Goal: Task Accomplishment & Management: Manage account settings

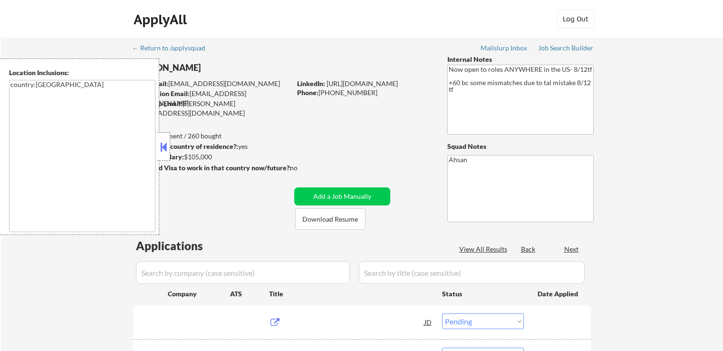
select select ""pending""
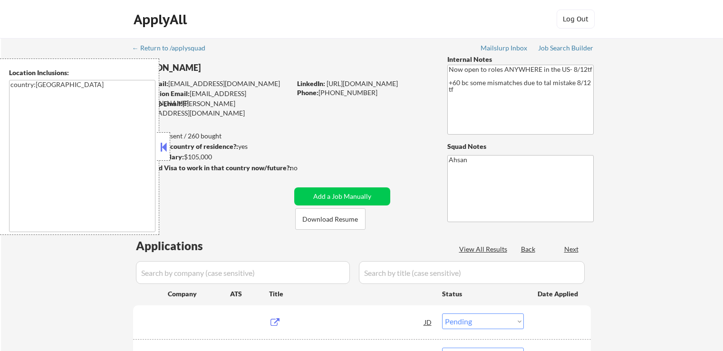
select select ""pending""
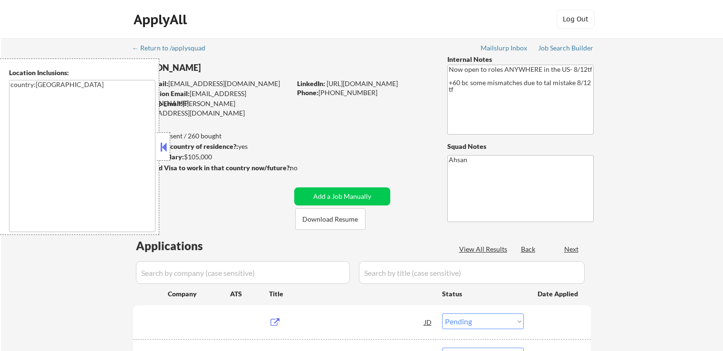
select select ""pending""
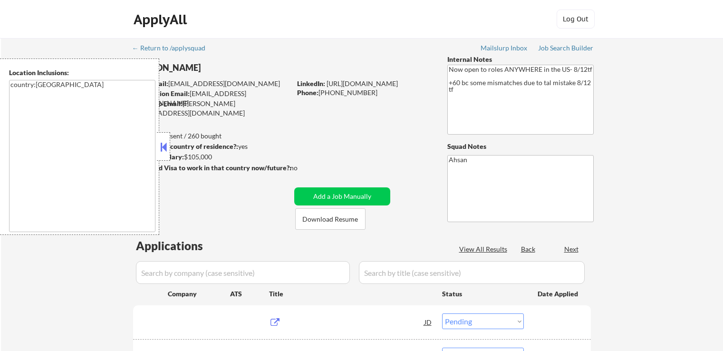
select select ""pending""
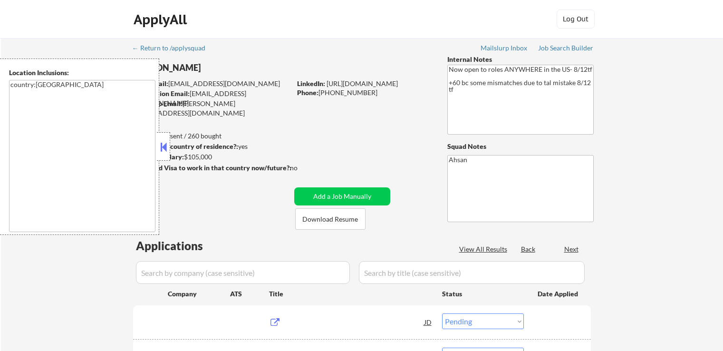
select select ""pending""
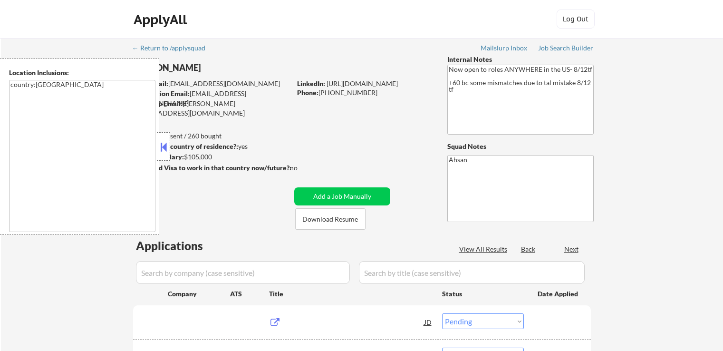
select select ""pending""
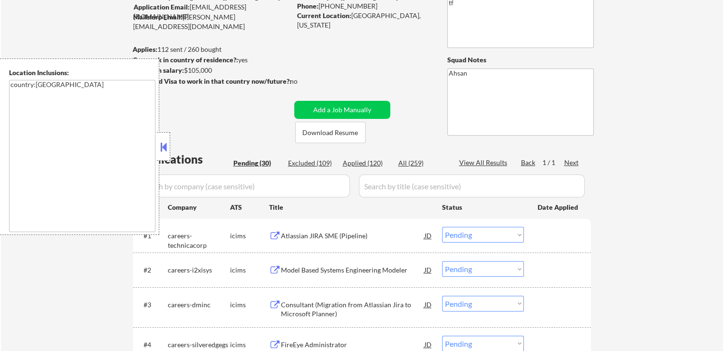
scroll to position [143, 0]
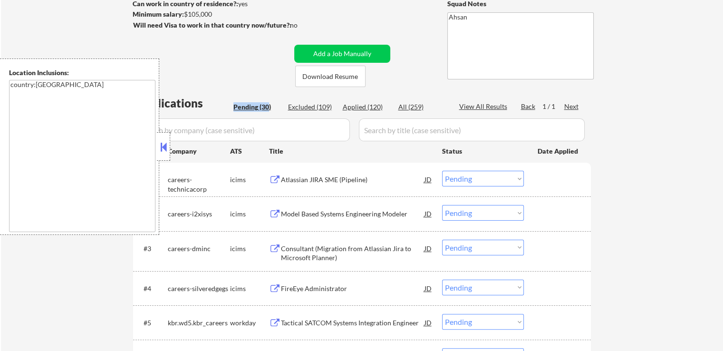
drag, startPoint x: 232, startPoint y: 108, endPoint x: 268, endPoint y: 107, distance: 35.7
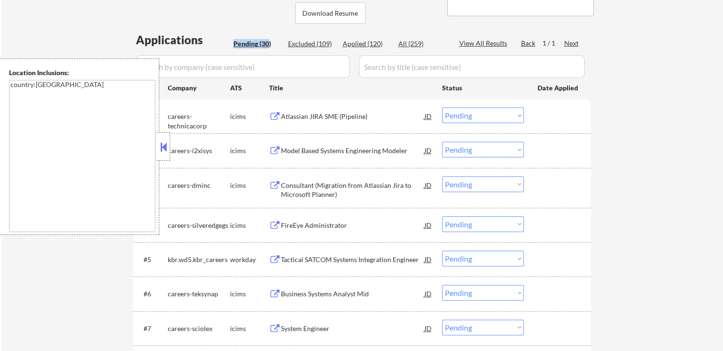
scroll to position [190, 0]
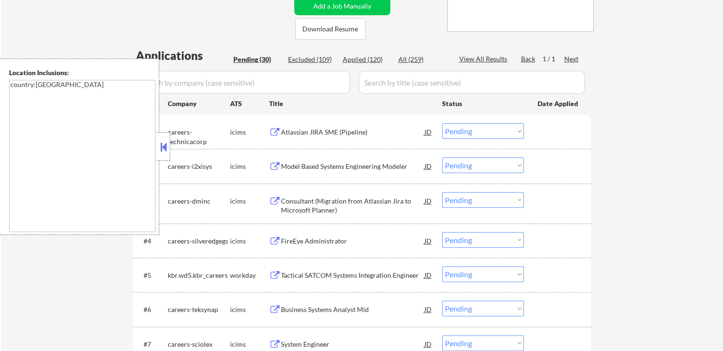
click at [345, 134] on div "Atlassian JIRA SME (Pipeline)" at bounding box center [353, 132] width 144 height 10
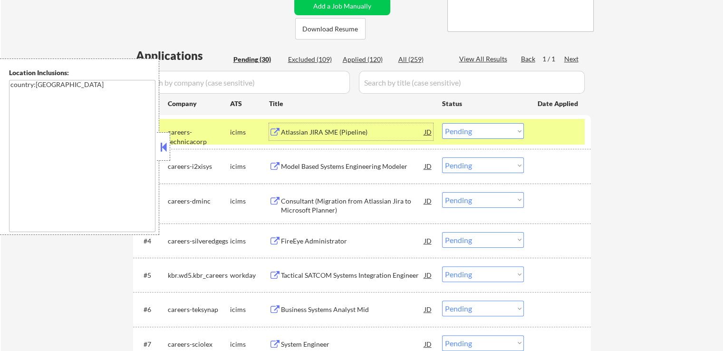
click at [360, 164] on div "Model Based Systems Engineering Modeler" at bounding box center [353, 167] width 144 height 10
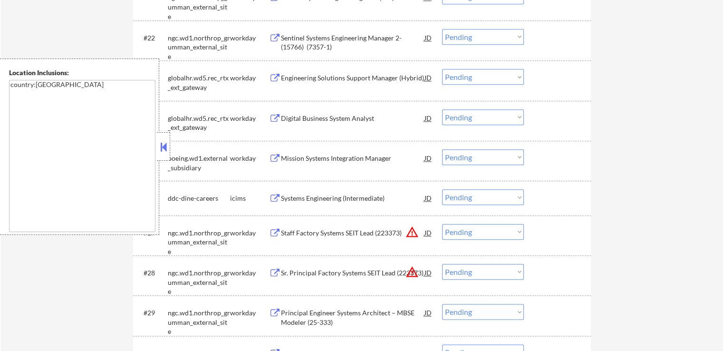
scroll to position [1046, 0]
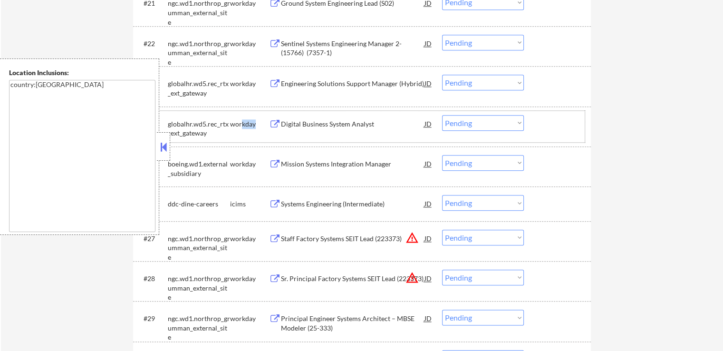
drag, startPoint x: 240, startPoint y: 122, endPoint x: 260, endPoint y: 122, distance: 19.5
click at [260, 122] on div "workday" at bounding box center [249, 124] width 39 height 10
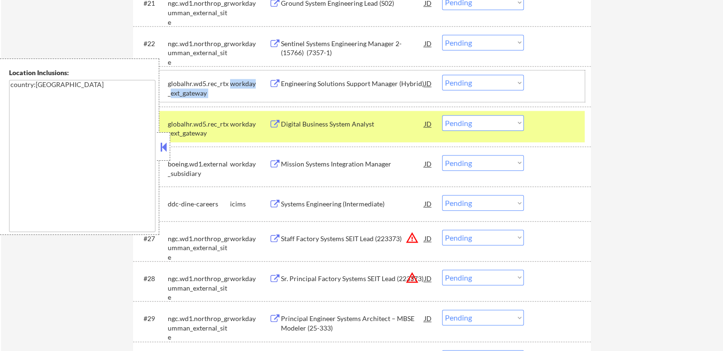
drag, startPoint x: 228, startPoint y: 86, endPoint x: 266, endPoint y: 85, distance: 37.6
click at [266, 85] on div "#23 globalhr.wd5.rec_rtx_ext_gateway workday Engineering Solutions Support Mana…" at bounding box center [360, 86] width 449 height 23
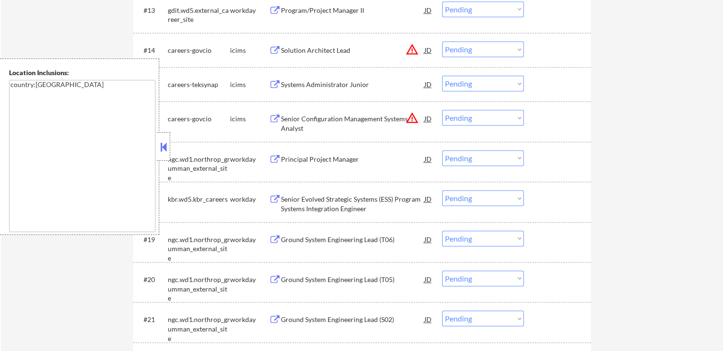
scroll to position [713, 0]
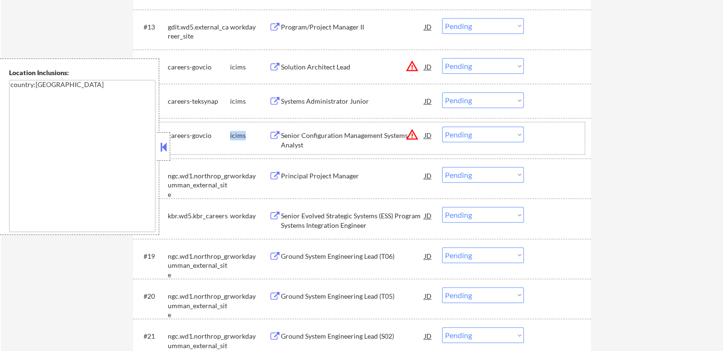
drag, startPoint x: 229, startPoint y: 135, endPoint x: 251, endPoint y: 135, distance: 22.3
click at [251, 135] on div "#16 careers-govcio icims Senior Configuration Management Systems Analyst JD war…" at bounding box center [360, 137] width 449 height 23
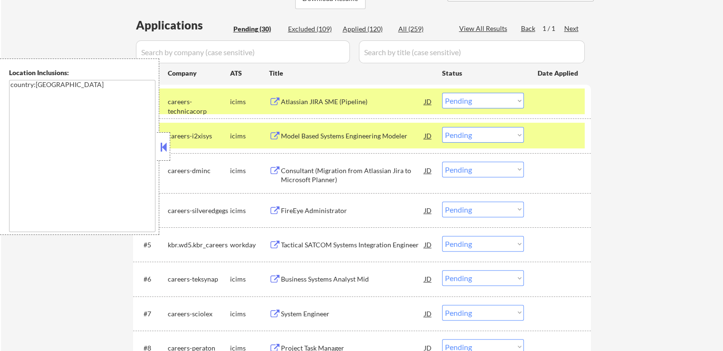
scroll to position [238, 0]
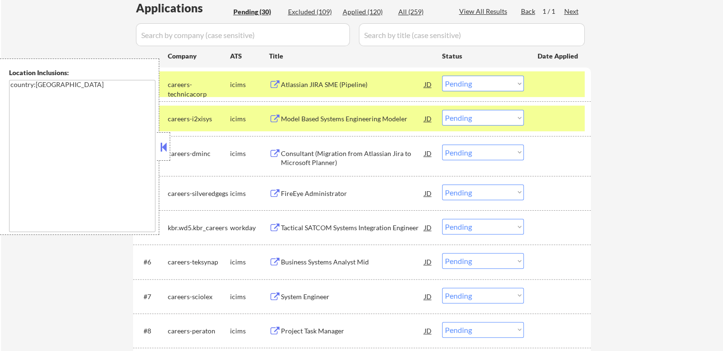
click at [472, 92] on div "#1 careers-technicacorp icims Atlassian JIRA SME (Pipeline) JD Choose an option…" at bounding box center [360, 84] width 449 height 26
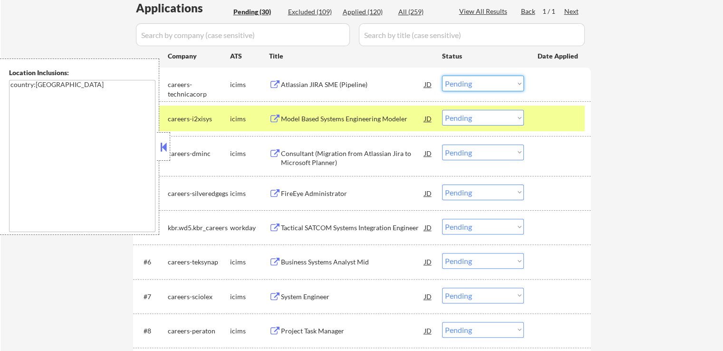
click at [470, 84] on select "Choose an option... Pending Applied Excluded (Questions) Excluded (Expired) Exc…" at bounding box center [483, 84] width 82 height 16
click at [442, 76] on select "Choose an option... Pending Applied Excluded (Questions) Excluded (Expired) Exc…" at bounding box center [483, 84] width 82 height 16
click at [329, 155] on div "Consultant (Migration from Atlassian Jira to Microsoft Planner)" at bounding box center [353, 158] width 144 height 19
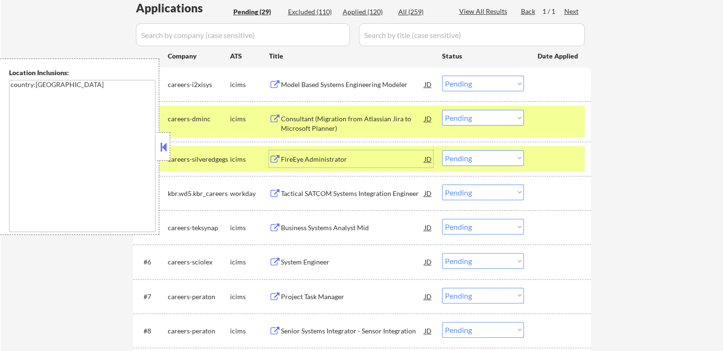
click at [465, 83] on select "Choose an option... Pending Applied Excluded (Questions) Excluded (Expired) Exc…" at bounding box center [483, 84] width 82 height 16
click at [442, 76] on select "Choose an option... Pending Applied Excluded (Questions) Excluded (Expired) Exc…" at bounding box center [483, 84] width 82 height 16
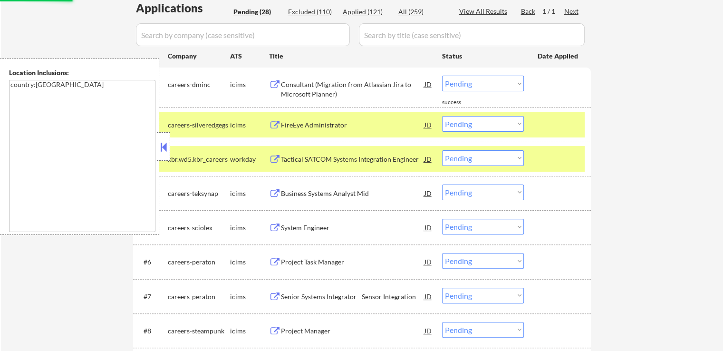
click at [357, 120] on div "FireEye Administrator" at bounding box center [353, 125] width 144 height 10
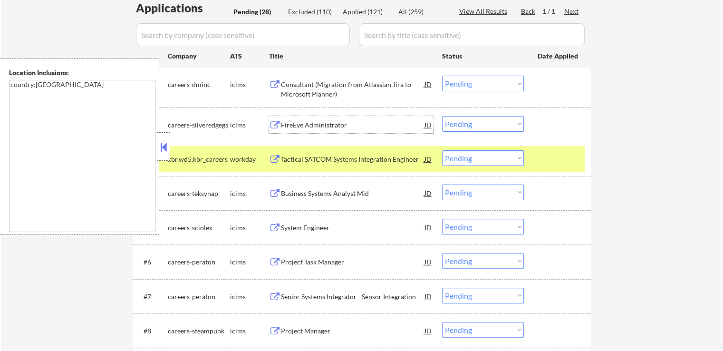
click at [470, 83] on select "Choose an option... Pending Applied Excluded (Questions) Excluded (Expired) Exc…" at bounding box center [483, 84] width 82 height 16
click at [442, 76] on select "Choose an option... Pending Applied Excluded (Questions) Excluded (Expired) Exc…" at bounding box center [483, 84] width 82 height 16
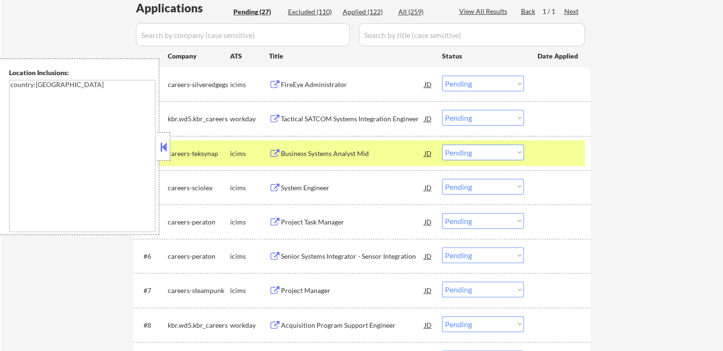
click at [347, 114] on div "Tactical SATCOM Systems Integration Engineer" at bounding box center [353, 118] width 144 height 17
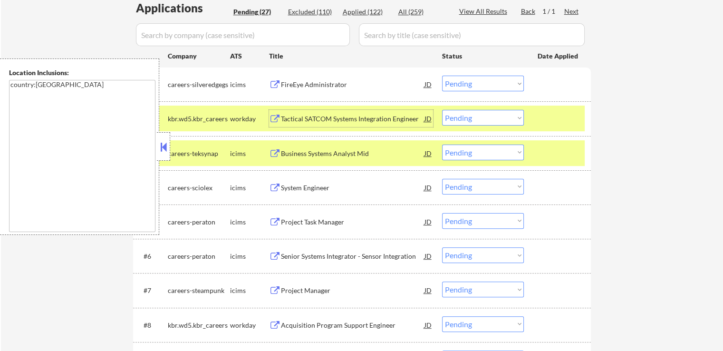
drag, startPoint x: 468, startPoint y: 80, endPoint x: 464, endPoint y: 90, distance: 10.4
click at [468, 80] on select "Choose an option... Pending Applied Excluded (Questions) Excluded (Expired) Exc…" at bounding box center [483, 84] width 82 height 16
click at [442, 76] on select "Choose an option... Pending Applied Excluded (Questions) Excluded (Expired) Exc…" at bounding box center [483, 84] width 82 height 16
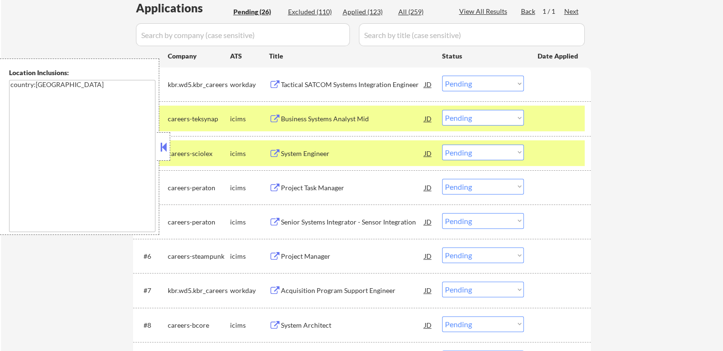
click at [356, 117] on div "Business Systems Analyst Mid" at bounding box center [353, 119] width 144 height 10
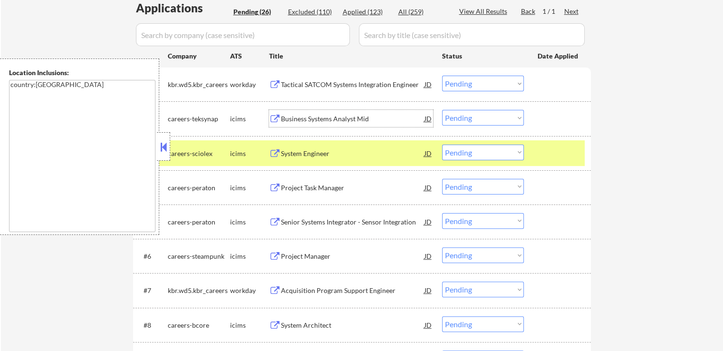
drag, startPoint x: 479, startPoint y: 80, endPoint x: 474, endPoint y: 90, distance: 10.6
click at [479, 80] on select "Choose an option... Pending Applied Excluded (Questions) Excluded (Expired) Exc…" at bounding box center [483, 84] width 82 height 16
click at [442, 76] on select "Choose an option... Pending Applied Excluded (Questions) Excluded (Expired) Exc…" at bounding box center [483, 84] width 82 height 16
click at [336, 150] on div "System Engineer" at bounding box center [353, 154] width 144 height 10
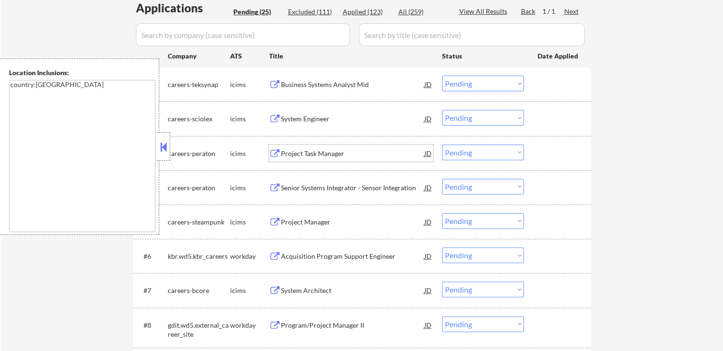
click at [464, 86] on select "Choose an option... Pending Applied Excluded (Questions) Excluded (Expired) Exc…" at bounding box center [483, 84] width 82 height 16
click at [442, 76] on select "Choose an option... Pending Applied Excluded (Questions) Excluded (Expired) Exc…" at bounding box center [483, 84] width 82 height 16
click at [354, 148] on div "Project Task Manager" at bounding box center [353, 153] width 144 height 17
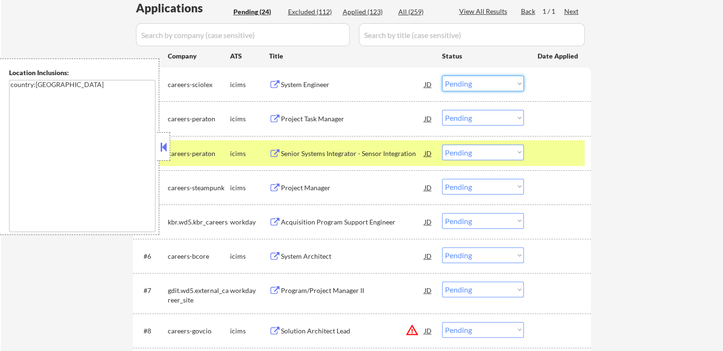
click at [470, 82] on select "Choose an option... Pending Applied Excluded (Questions) Excluded (Expired) Exc…" at bounding box center [483, 84] width 82 height 16
select select ""excluded""
click at [442, 76] on select "Choose an option... Pending Applied Excluded (Questions) Excluded (Expired) Exc…" at bounding box center [483, 84] width 82 height 16
click at [475, 119] on select "Choose an option... Pending Applied Excluded (Questions) Excluded (Expired) Exc…" at bounding box center [483, 118] width 82 height 16
select select ""excluded__expired_""
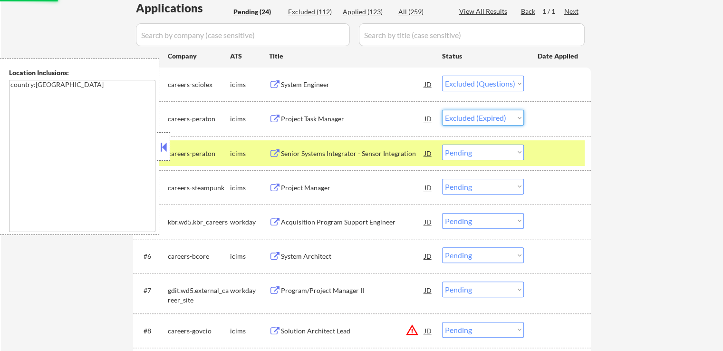
click at [442, 110] on select "Choose an option... Pending Applied Excluded (Questions) Excluded (Expired) Exc…" at bounding box center [483, 118] width 82 height 16
select select ""pending""
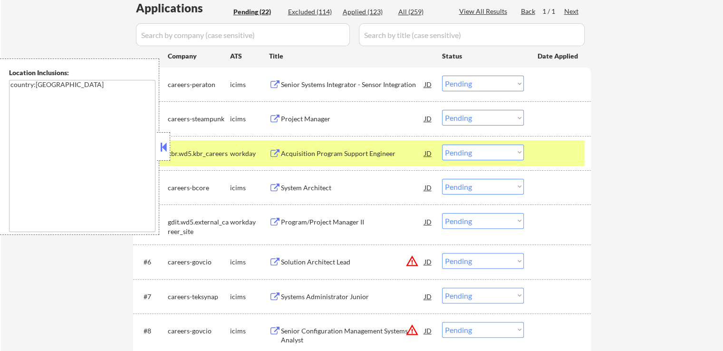
click at [350, 83] on div "Senior Systems Integrator - Sensor Integration" at bounding box center [353, 85] width 144 height 10
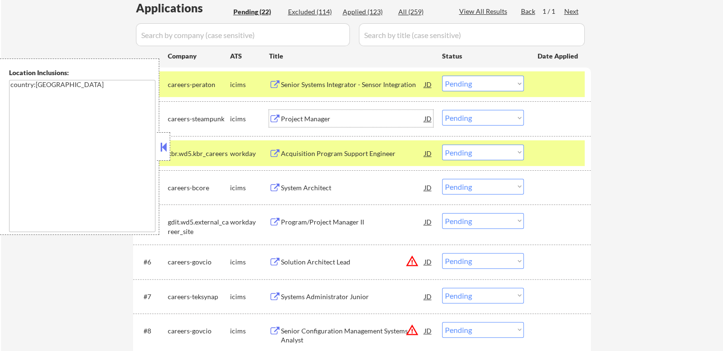
click at [361, 124] on div "Project Manager" at bounding box center [353, 118] width 144 height 17
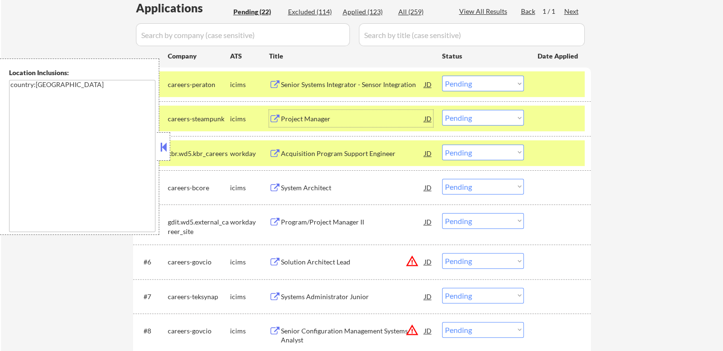
click at [468, 87] on select "Choose an option... Pending Applied Excluded (Questions) Excluded (Expired) Exc…" at bounding box center [483, 84] width 82 height 16
click at [442, 76] on select "Choose an option... Pending Applied Excluded (Questions) Excluded (Expired) Exc…" at bounding box center [483, 84] width 82 height 16
click at [382, 151] on div "Acquisition Program Support Engineer" at bounding box center [353, 154] width 144 height 10
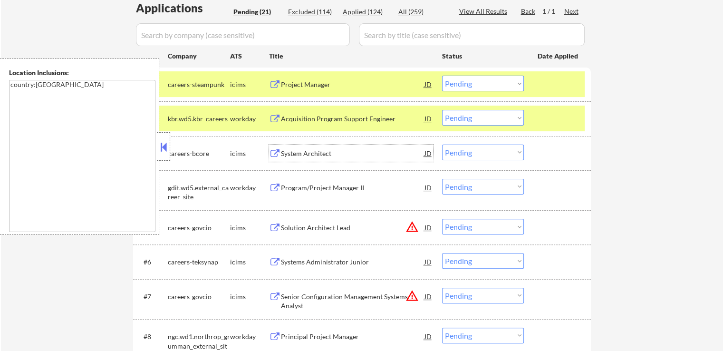
click at [456, 83] on select "Choose an option... Pending Applied Excluded (Questions) Excluded (Expired) Exc…" at bounding box center [483, 84] width 82 height 16
click at [442, 76] on select "Choose an option... Pending Applied Excluded (Questions) Excluded (Expired) Exc…" at bounding box center [483, 84] width 82 height 16
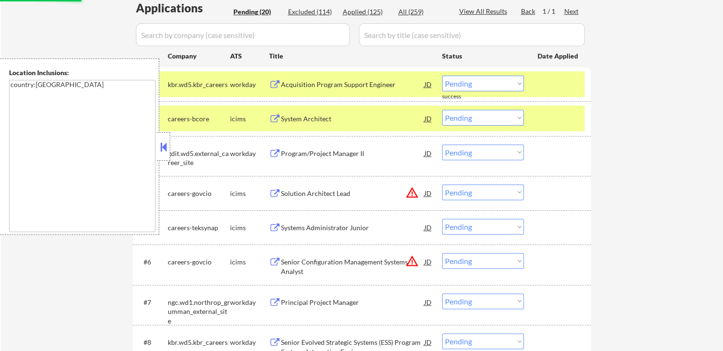
click at [353, 117] on div "System Architect" at bounding box center [353, 119] width 144 height 10
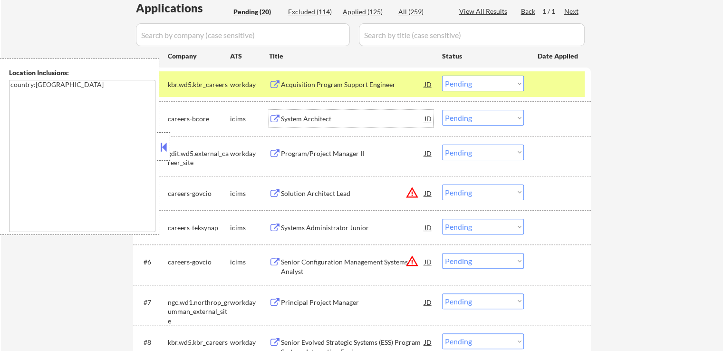
click at [472, 84] on select "Choose an option... Pending Applied Excluded (Questions) Excluded (Expired) Exc…" at bounding box center [483, 84] width 82 height 16
click at [442, 76] on select "Choose an option... Pending Applied Excluded (Questions) Excluded (Expired) Exc…" at bounding box center [483, 84] width 82 height 16
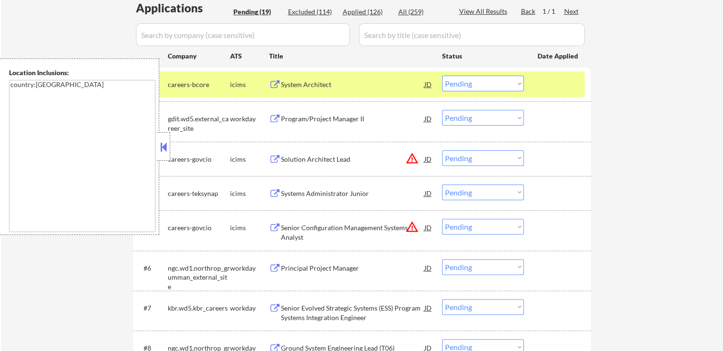
click at [351, 118] on div "Program/Project Manager II" at bounding box center [353, 119] width 144 height 10
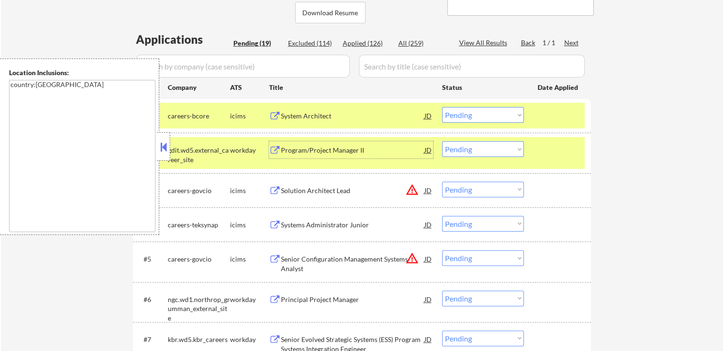
scroll to position [190, 0]
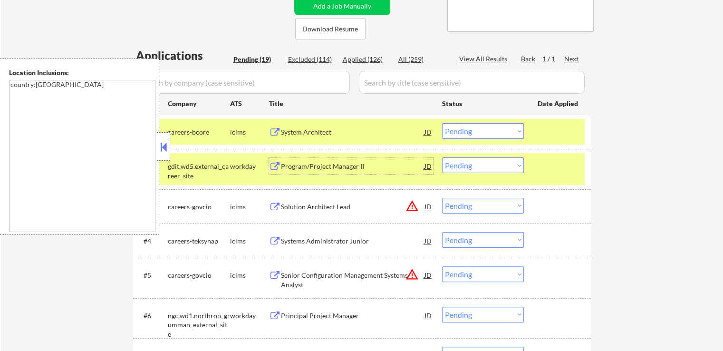
drag, startPoint x: 463, startPoint y: 131, endPoint x: 463, endPoint y: 137, distance: 6.2
click at [463, 132] on select "Choose an option... Pending Applied Excluded (Questions) Excluded (Expired) Exc…" at bounding box center [483, 131] width 82 height 16
click at [442, 123] on select "Choose an option... Pending Applied Excluded (Questions) Excluded (Expired) Exc…" at bounding box center [483, 131] width 82 height 16
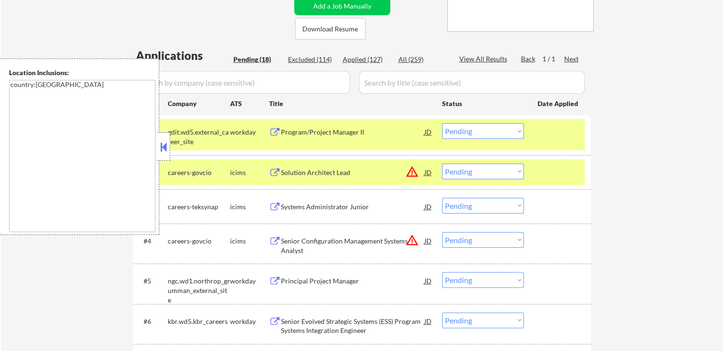
click at [356, 165] on div "Solution Architect Lead" at bounding box center [353, 172] width 144 height 17
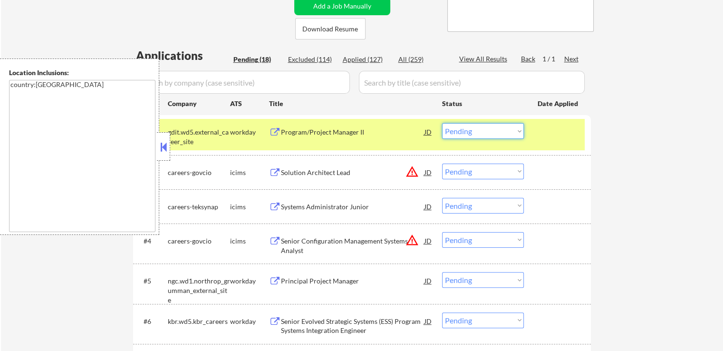
click at [475, 132] on select "Choose an option... Pending Applied Excluded (Questions) Excluded (Expired) Exc…" at bounding box center [483, 131] width 82 height 16
click at [442, 123] on select "Choose an option... Pending Applied Excluded (Questions) Excluded (Expired) Exc…" at bounding box center [483, 131] width 82 height 16
click at [361, 203] on div "Systems Administrator Junior" at bounding box center [353, 207] width 144 height 10
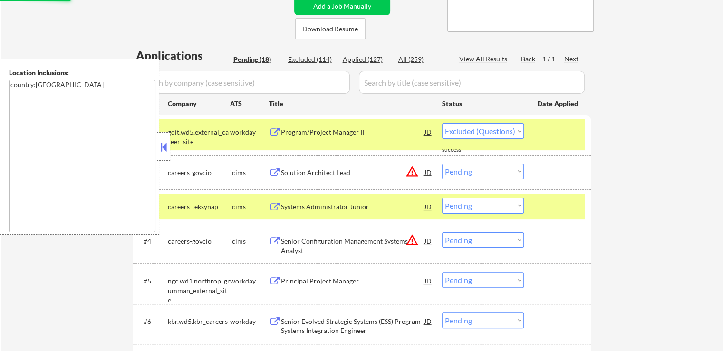
select select ""pending""
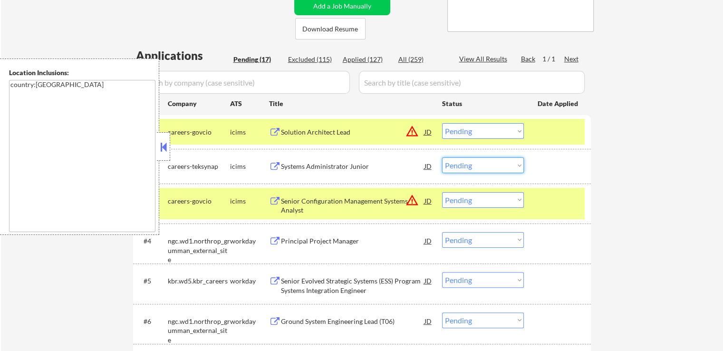
click at [479, 166] on select "Choose an option... Pending Applied Excluded (Questions) Excluded (Expired) Exc…" at bounding box center [483, 165] width 82 height 16
click at [442, 157] on select "Choose an option... Pending Applied Excluded (Questions) Excluded (Expired) Exc…" at bounding box center [483, 165] width 82 height 16
click at [660, 145] on div "← Return to /applysquad Mailslurp Inbox Job Search Builder [PERSON_NAME] User E…" at bounding box center [362, 332] width 722 height 968
select select ""pending""
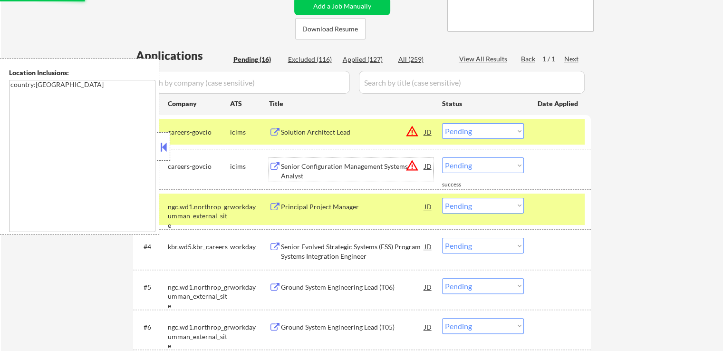
click at [377, 168] on div "Senior Configuration Management Systems Analyst" at bounding box center [353, 171] width 144 height 19
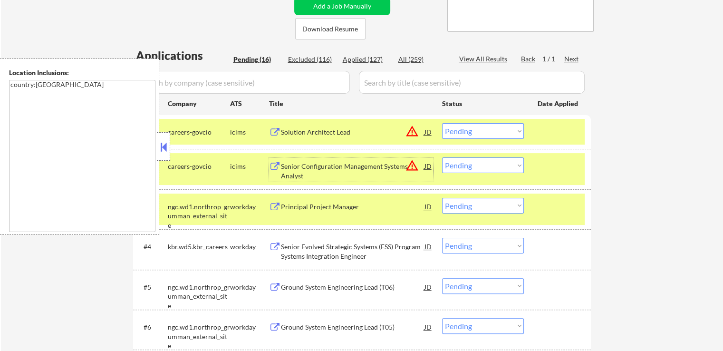
click at [485, 126] on select "Choose an option... Pending Applied Excluded (Questions) Excluded (Expired) Exc…" at bounding box center [483, 131] width 82 height 16
click at [442, 123] on select "Choose an option... Pending Applied Excluded (Questions) Excluded (Expired) Exc…" at bounding box center [483, 131] width 82 height 16
click at [368, 202] on div "Principal Project Manager" at bounding box center [353, 207] width 144 height 10
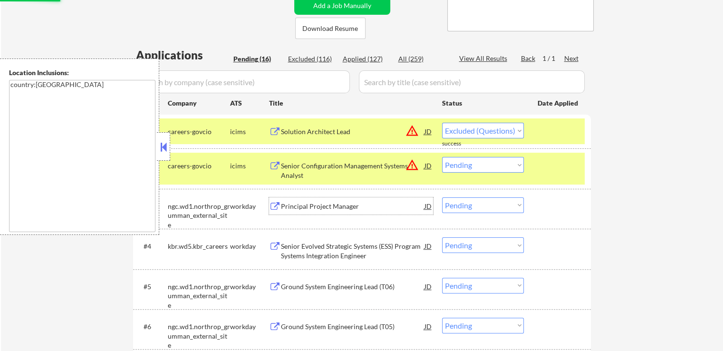
select select ""pending""
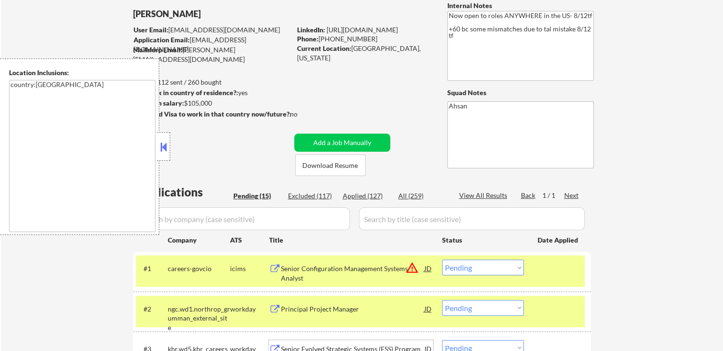
scroll to position [95, 0]
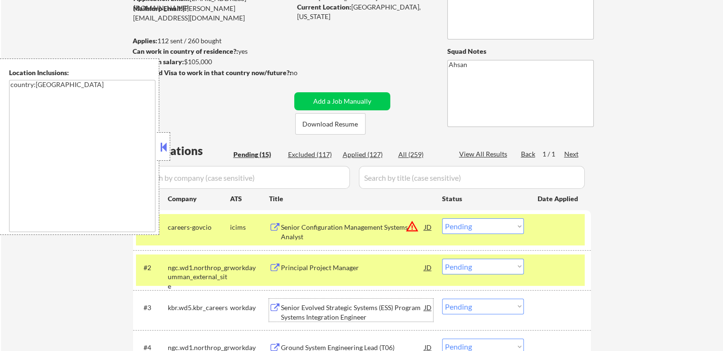
click at [367, 157] on div "Applied (127)" at bounding box center [367, 155] width 48 height 10
click at [364, 152] on div "Applied (127)" at bounding box center [367, 155] width 48 height 10
select select ""applied""
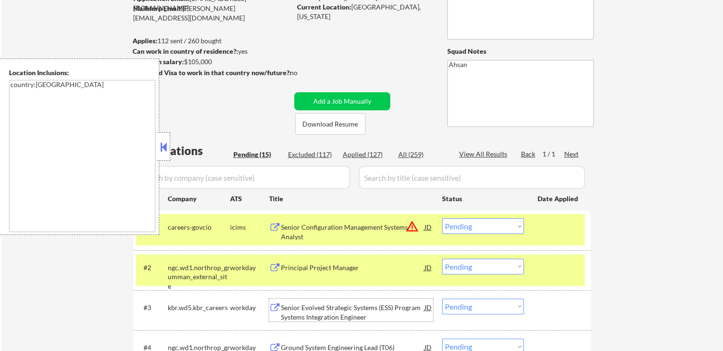
select select ""applied""
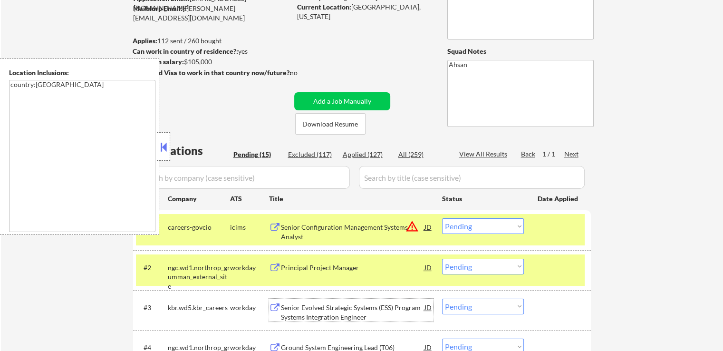
select select ""applied""
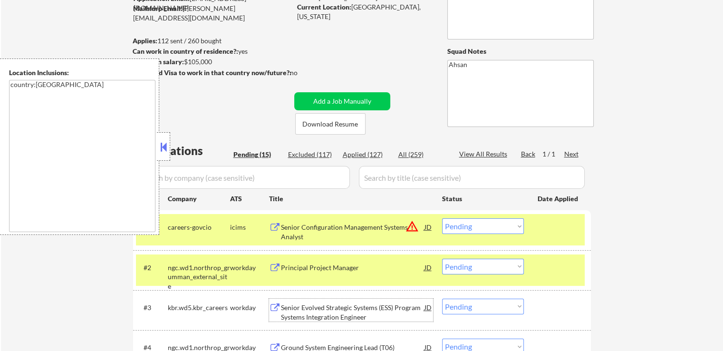
select select ""applied""
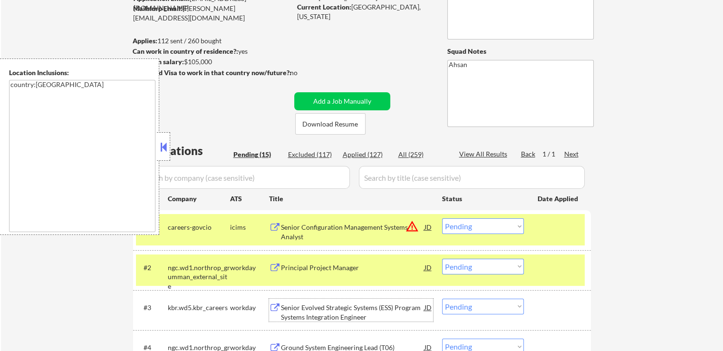
select select ""applied""
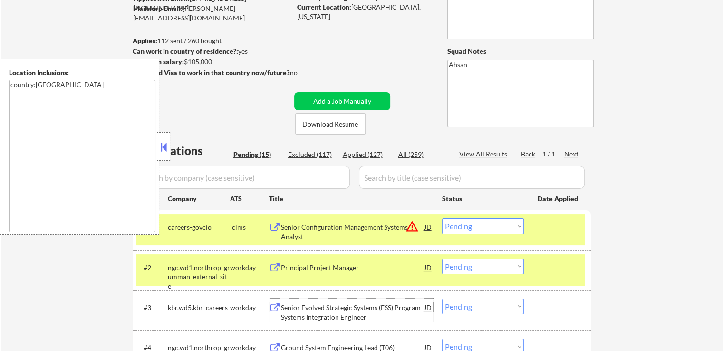
select select ""applied""
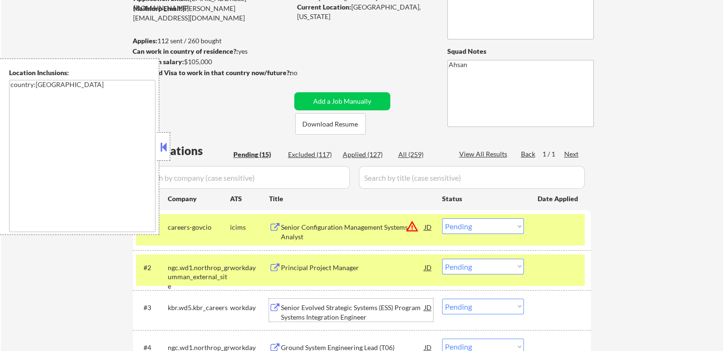
select select ""applied""
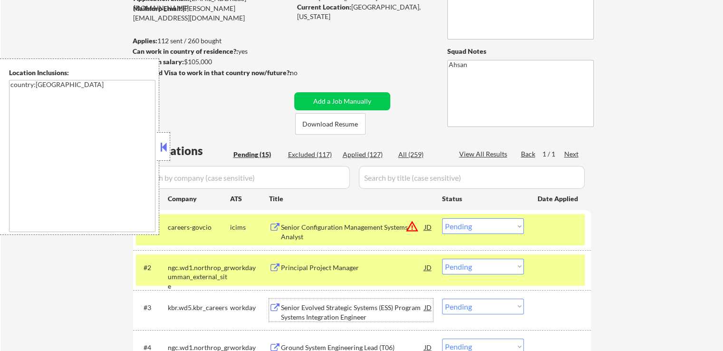
select select ""applied""
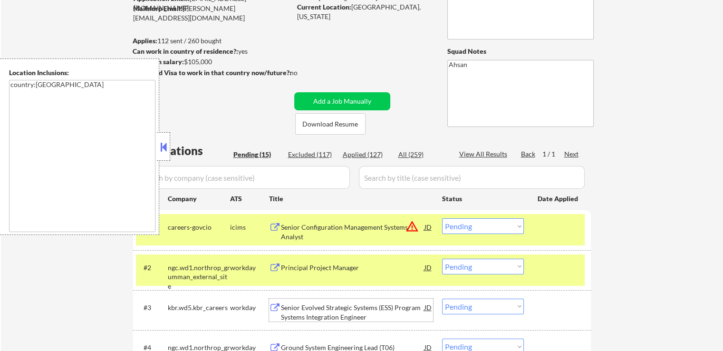
select select ""applied""
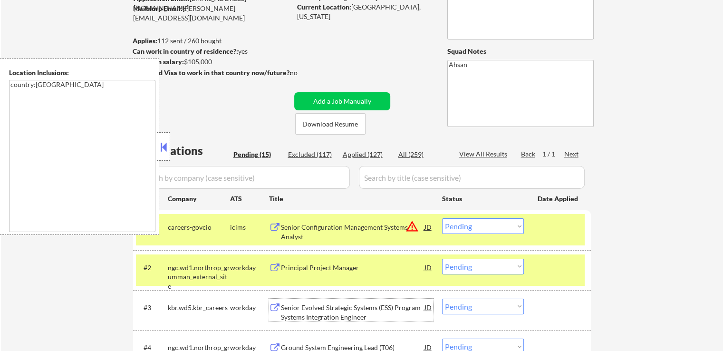
select select ""applied""
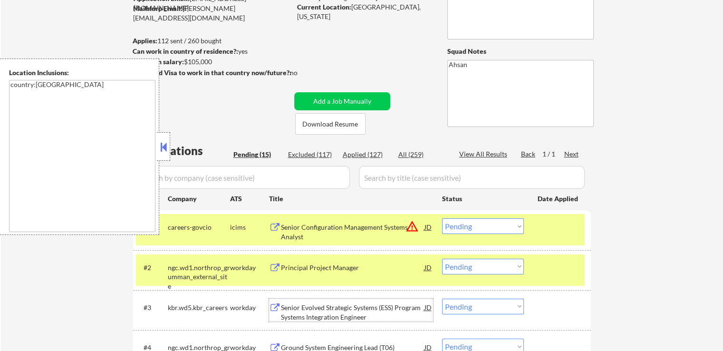
select select ""applied""
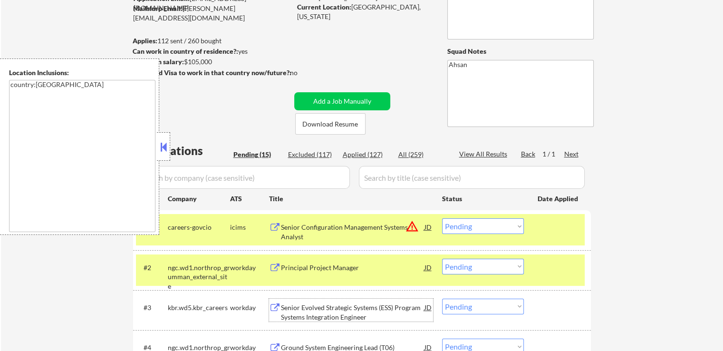
select select ""applied""
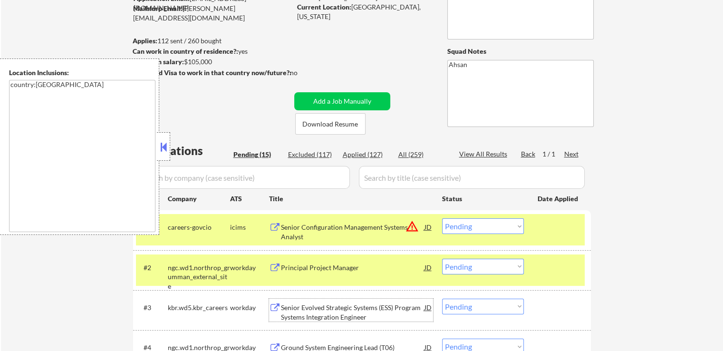
select select ""applied""
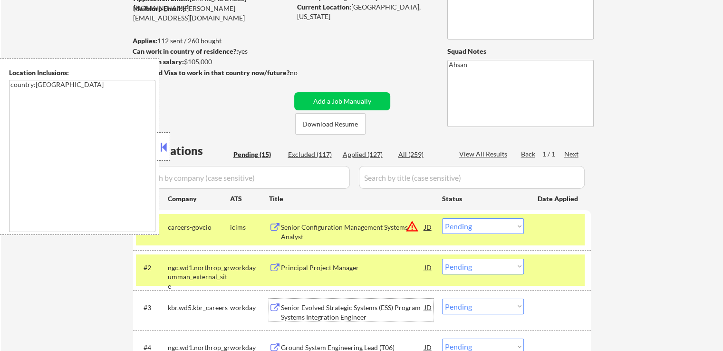
select select ""applied""
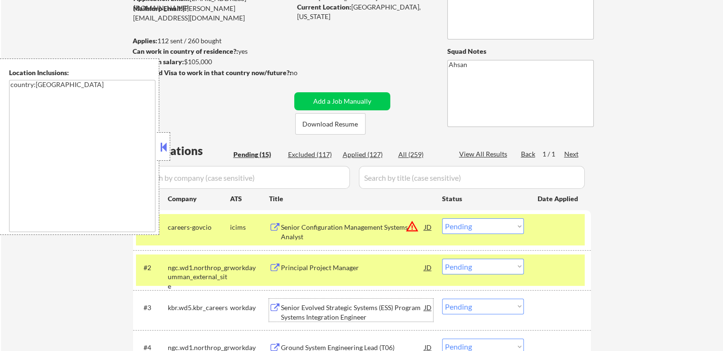
select select ""applied""
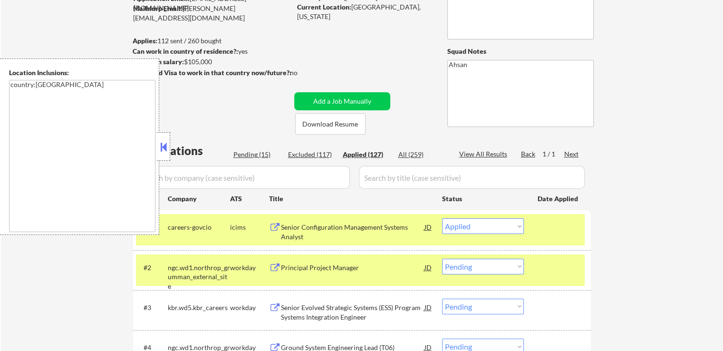
select select ""applied""
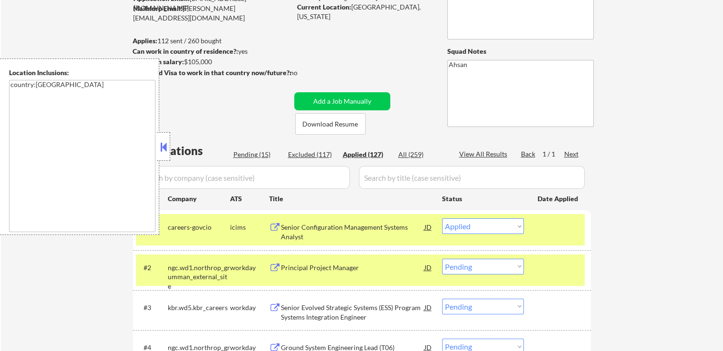
select select ""applied""
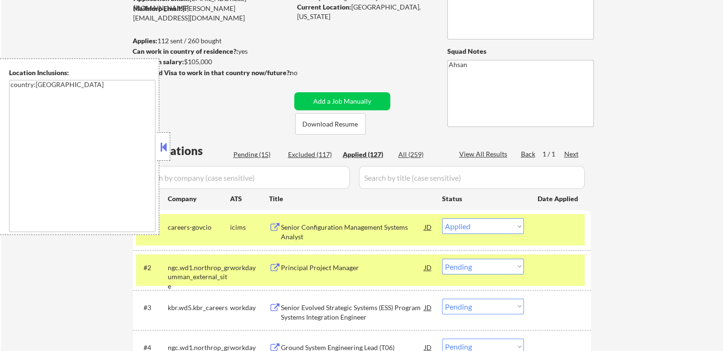
select select ""applied""
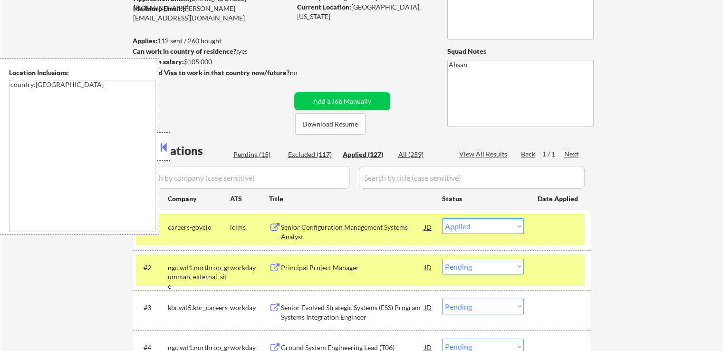
select select ""applied""
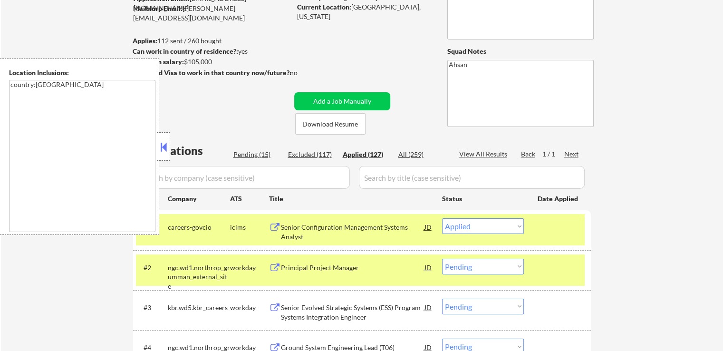
select select ""applied""
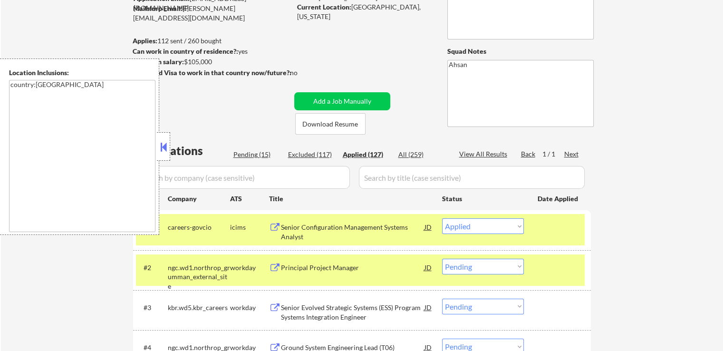
select select ""applied""
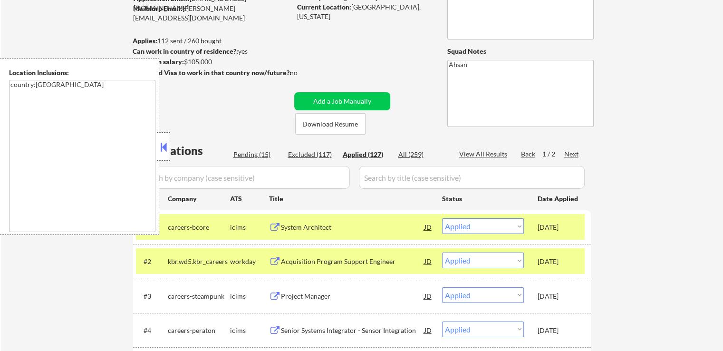
scroll to position [143, 0]
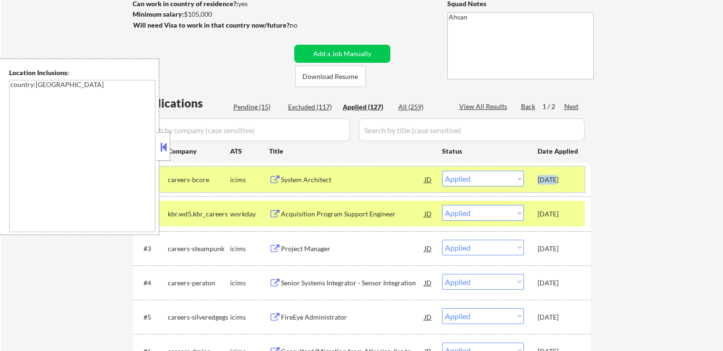
drag, startPoint x: 536, startPoint y: 177, endPoint x: 553, endPoint y: 179, distance: 16.7
click at [553, 179] on div "#1 careers-bcore icims System Architect JD warning_amber Choose an option... Pe…" at bounding box center [360, 179] width 449 height 26
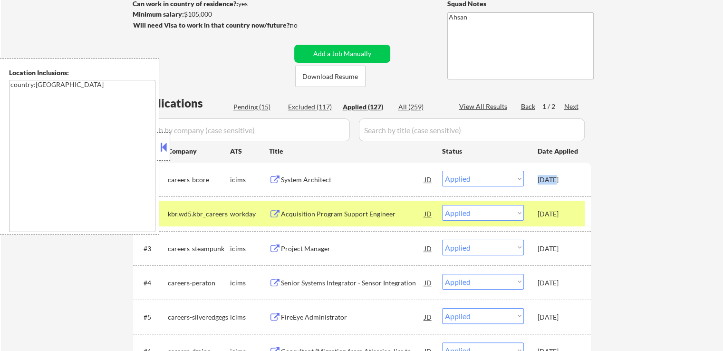
copy div "[DATE]"
click at [263, 105] on div "Pending (15)" at bounding box center [257, 107] width 48 height 10
select select ""pending""
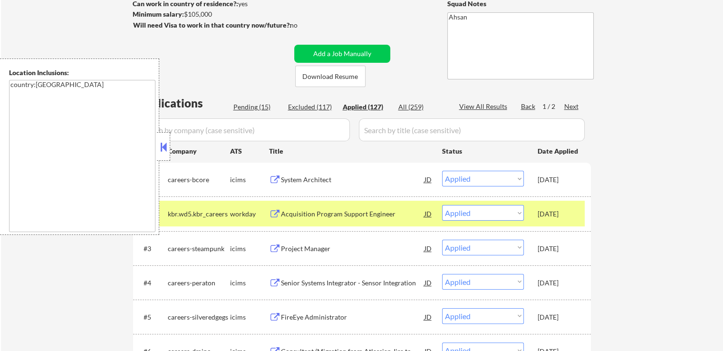
select select ""pending""
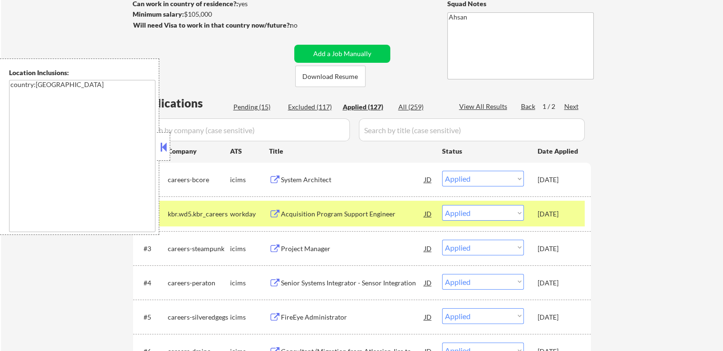
select select ""pending""
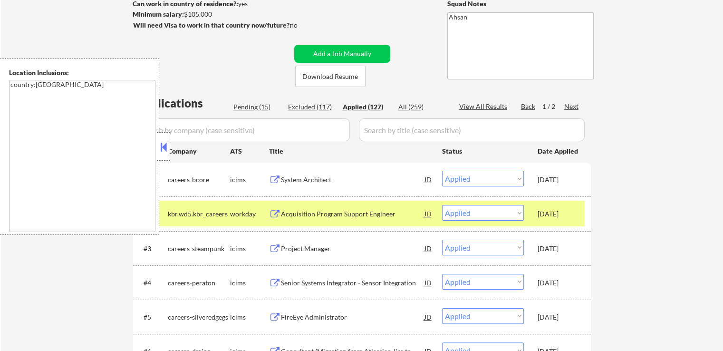
select select ""pending""
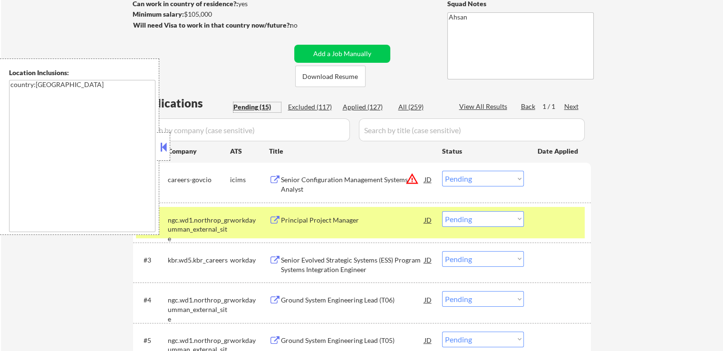
drag, startPoint x: 489, startPoint y: 175, endPoint x: 484, endPoint y: 184, distance: 10.4
click at [488, 176] on select "Choose an option... Pending Applied Excluded (Questions) Excluded (Expired) Exc…" at bounding box center [483, 179] width 82 height 16
click at [442, 171] on select "Choose an option... Pending Applied Excluded (Questions) Excluded (Expired) Exc…" at bounding box center [483, 179] width 82 height 16
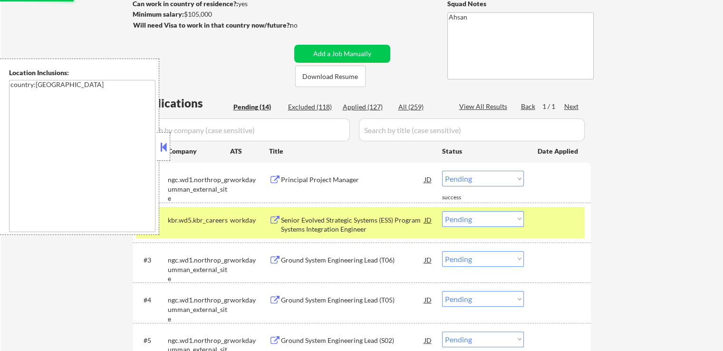
scroll to position [190, 0]
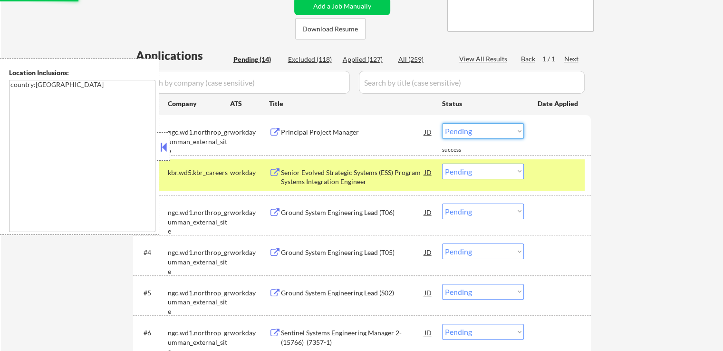
drag, startPoint x: 472, startPoint y: 130, endPoint x: 472, endPoint y: 136, distance: 6.2
click at [472, 130] on select "Choose an option... Pending Applied Excluded (Questions) Excluded (Expired) Exc…" at bounding box center [483, 131] width 82 height 16
click at [442, 123] on select "Choose an option... Pending Applied Excluded (Questions) Excluded (Expired) Exc…" at bounding box center [483, 131] width 82 height 16
click at [349, 173] on div "Senior Evolved Strategic Systems (ESS) Program Systems Integration Engineer" at bounding box center [353, 177] width 144 height 19
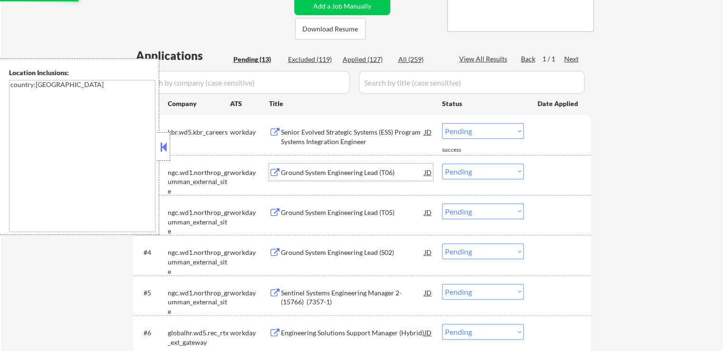
click at [360, 166] on div "Ground System Engineering Lead (T06)" at bounding box center [353, 172] width 144 height 17
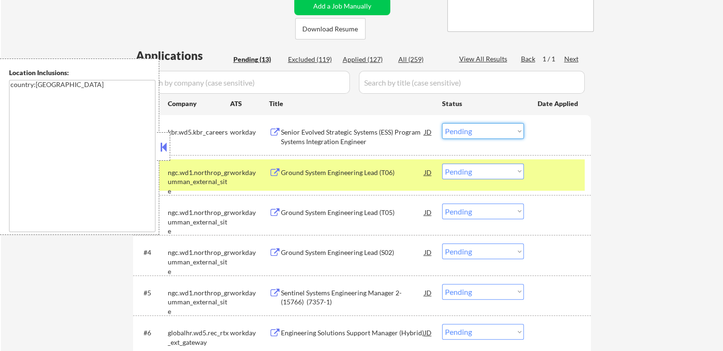
click at [478, 129] on select "Choose an option... Pending Applied Excluded (Questions) Excluded (Expired) Exc…" at bounding box center [483, 131] width 82 height 16
click at [442, 123] on select "Choose an option... Pending Applied Excluded (Questions) Excluded (Expired) Exc…" at bounding box center [483, 131] width 82 height 16
click at [366, 217] on div "Ground System Engineering Lead (T05)" at bounding box center [353, 211] width 144 height 17
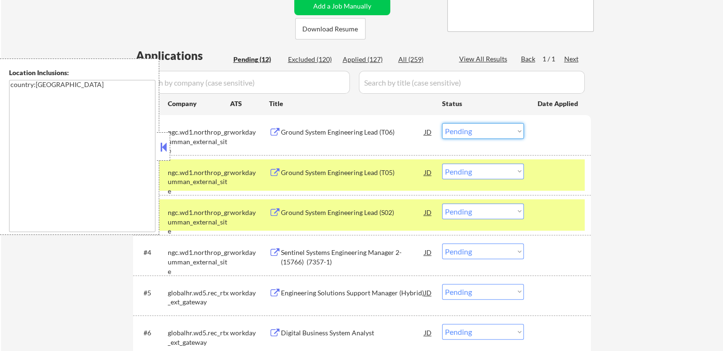
drag, startPoint x: 458, startPoint y: 130, endPoint x: 457, endPoint y: 136, distance: 5.8
click at [457, 134] on select "Choose an option... Pending Applied Excluded (Questions) Excluded (Expired) Exc…" at bounding box center [483, 131] width 82 height 16
click at [442, 123] on select "Choose an option... Pending Applied Excluded (Questions) Excluded (Expired) Exc…" at bounding box center [483, 131] width 82 height 16
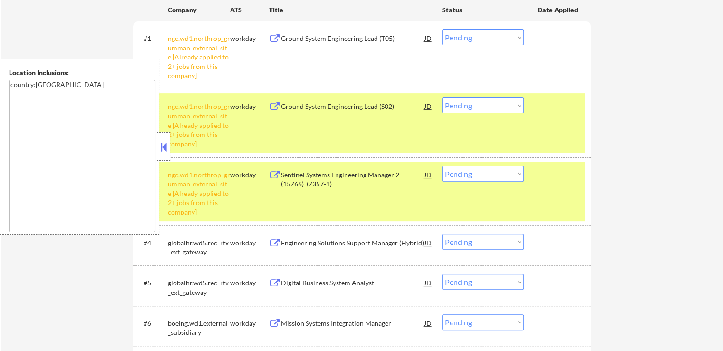
scroll to position [238, 0]
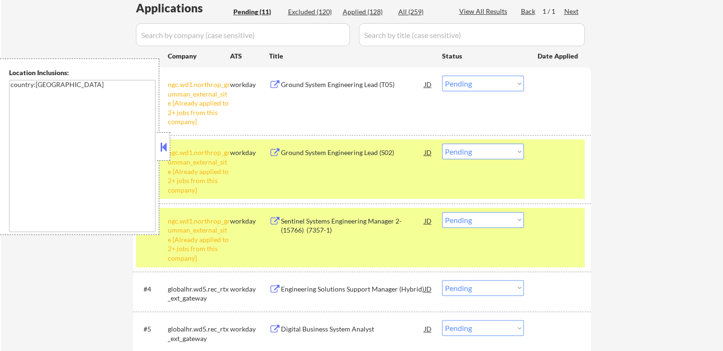
click at [165, 140] on button at bounding box center [163, 147] width 10 height 14
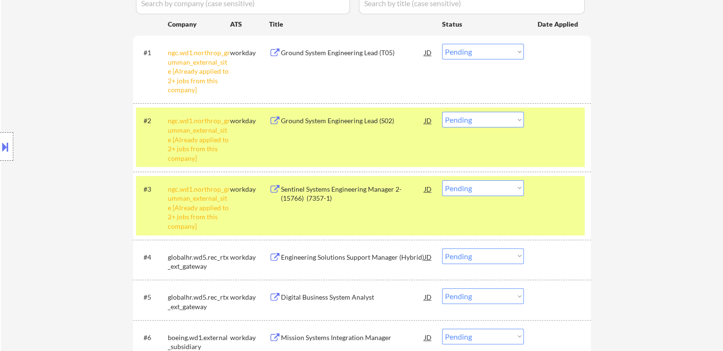
scroll to position [285, 0]
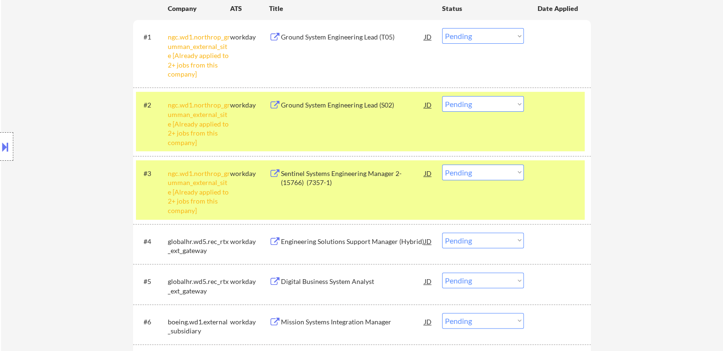
click at [333, 106] on div "Ground System Engineering Lead (S02)" at bounding box center [353, 105] width 144 height 10
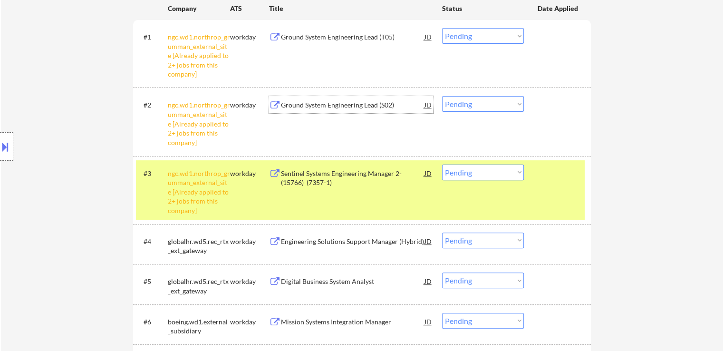
click at [184, 193] on div "ngc.wd1.northrop_grumman_external_site [Already applied to 2+ jobs from this co…" at bounding box center [199, 192] width 62 height 47
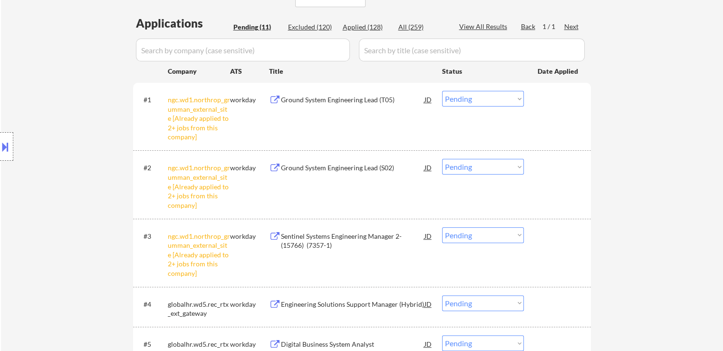
scroll to position [238, 0]
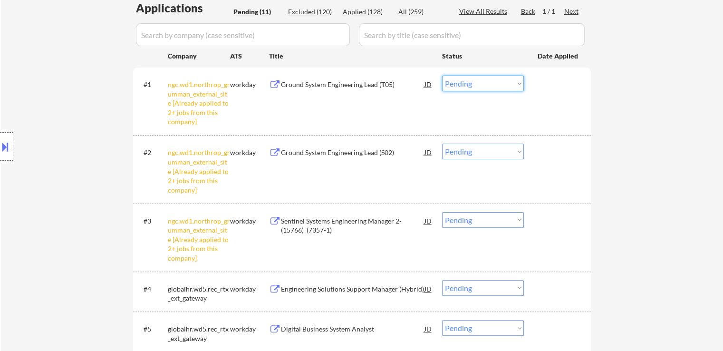
click at [458, 82] on select "Choose an option... Pending Applied Excluded (Questions) Excluded (Expired) Exc…" at bounding box center [483, 84] width 82 height 16
select select ""excluded__other_""
click at [442, 76] on select "Choose an option... Pending Applied Excluded (Questions) Excluded (Expired) Exc…" at bounding box center [483, 84] width 82 height 16
click at [480, 151] on select "Choose an option... Pending Applied Excluded (Questions) Excluded (Expired) Exc…" at bounding box center [483, 152] width 82 height 16
select select ""excluded__other_""
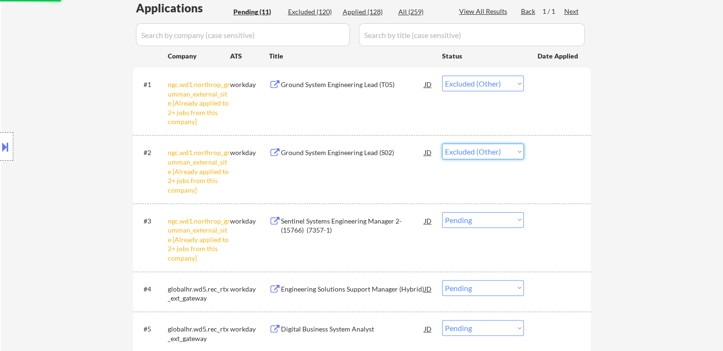
click at [442, 144] on select "Choose an option... Pending Applied Excluded (Questions) Excluded (Expired) Exc…" at bounding box center [483, 152] width 82 height 16
click at [633, 164] on div "← Return to /applysquad Mailslurp Inbox Job Search Builder [PERSON_NAME] User E…" at bounding box center [362, 253] width 722 height 907
select select ""pending""
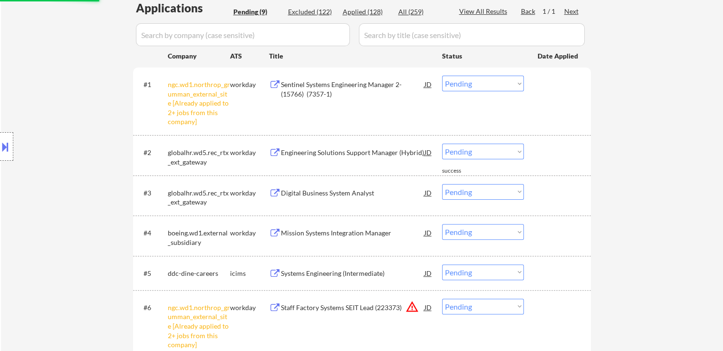
click at [478, 86] on select "Choose an option... Pending Applied Excluded (Questions) Excluded (Expired) Exc…" at bounding box center [483, 84] width 82 height 16
click at [442, 76] on select "Choose an option... Pending Applied Excluded (Questions) Excluded (Expired) Exc…" at bounding box center [483, 84] width 82 height 16
click at [648, 174] on div "← Return to /applysquad Mailslurp Inbox Job Search Builder [PERSON_NAME] User E…" at bounding box center [362, 185] width 722 height 770
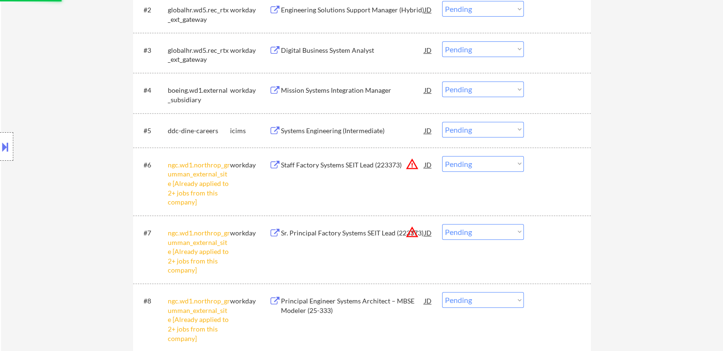
scroll to position [428, 0]
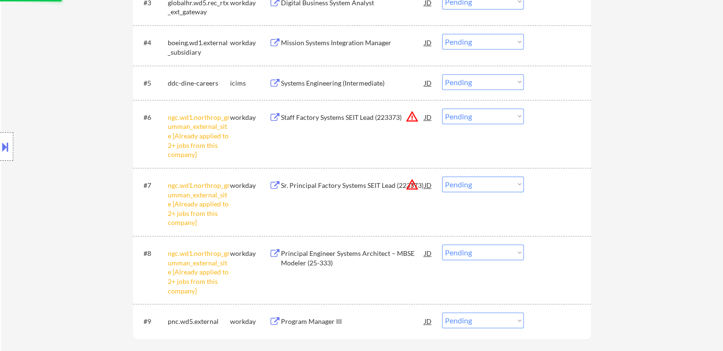
select select ""pending""
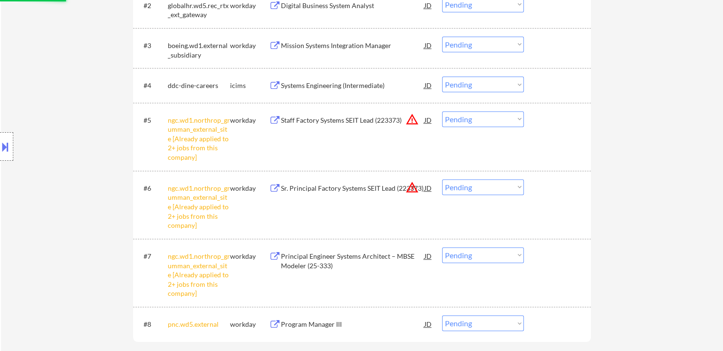
scroll to position [333, 0]
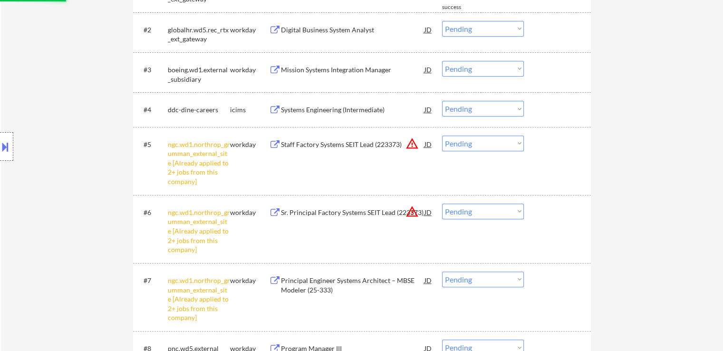
click at [470, 143] on select "Choose an option... Pending Applied Excluded (Questions) Excluded (Expired) Exc…" at bounding box center [483, 143] width 82 height 16
click at [442, 135] on select "Choose an option... Pending Applied Excluded (Questions) Excluded (Expired) Exc…" at bounding box center [483, 143] width 82 height 16
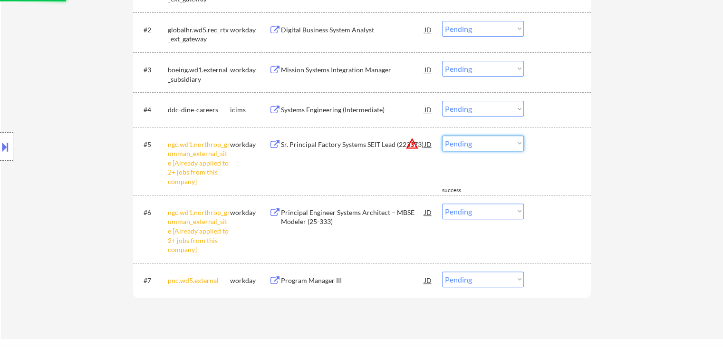
drag, startPoint x: 481, startPoint y: 145, endPoint x: 478, endPoint y: 150, distance: 6.2
click at [481, 145] on select "Choose an option... Pending Applied Excluded (Questions) Excluded (Expired) Exc…" at bounding box center [483, 143] width 82 height 16
click at [442, 135] on select "Choose an option... Pending Applied Excluded (Questions) Excluded (Expired) Exc…" at bounding box center [483, 143] width 82 height 16
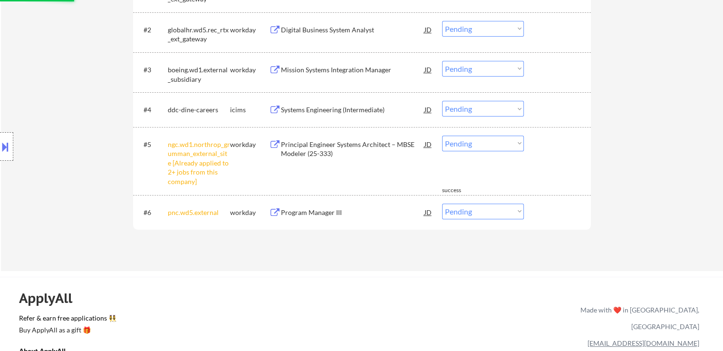
click at [485, 143] on select "Choose an option... Pending Applied Excluded (Questions) Excluded (Expired) Exc…" at bounding box center [483, 143] width 82 height 16
click at [442, 135] on select "Choose an option... Pending Applied Excluded (Questions) Excluded (Expired) Exc…" at bounding box center [483, 143] width 82 height 16
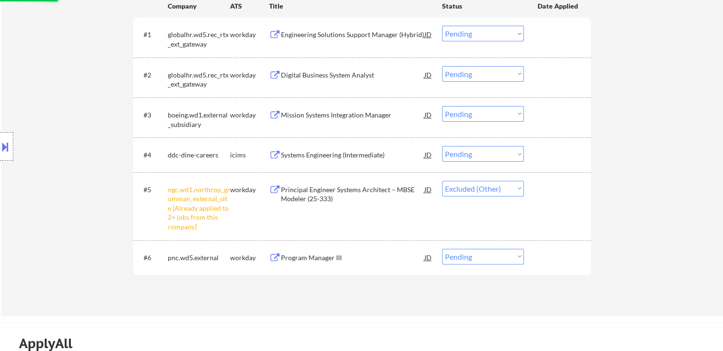
scroll to position [238, 0]
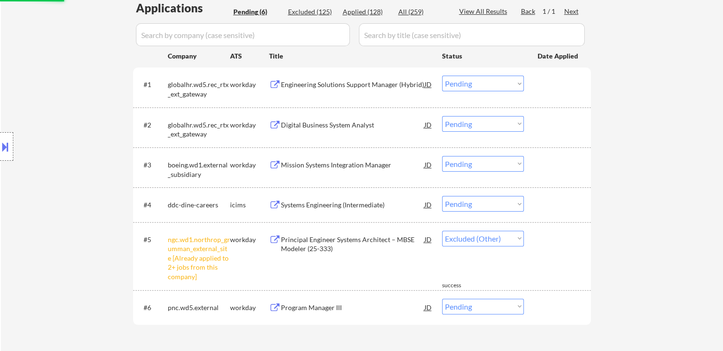
select select ""pending""
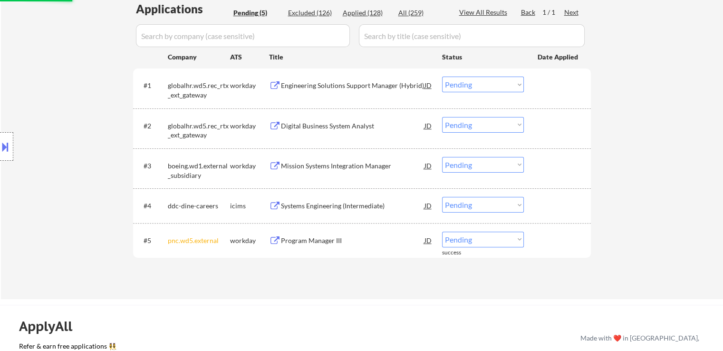
scroll to position [143, 0]
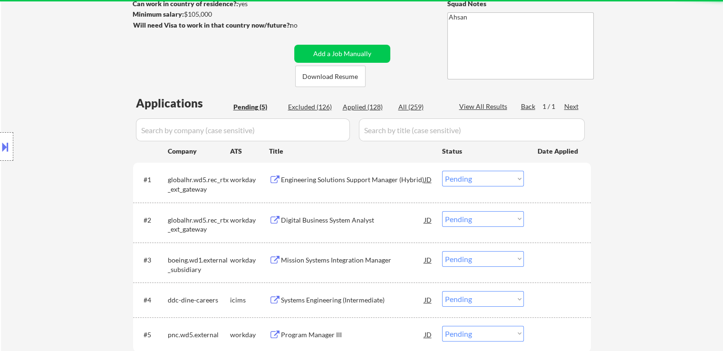
click at [369, 176] on div "Engineering Solutions Support Manager (Hybrid)" at bounding box center [353, 180] width 144 height 10
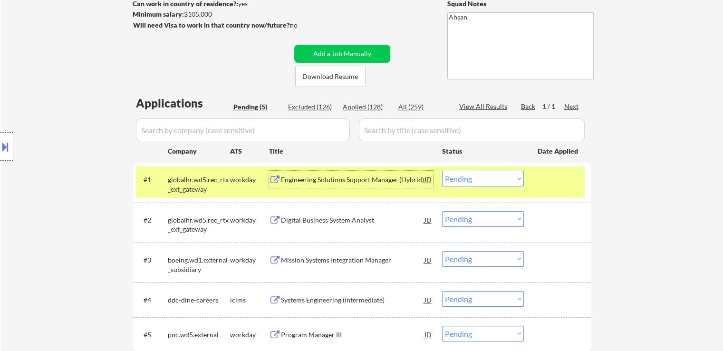
click at [355, 217] on div "Digital Business System Analyst" at bounding box center [353, 220] width 144 height 10
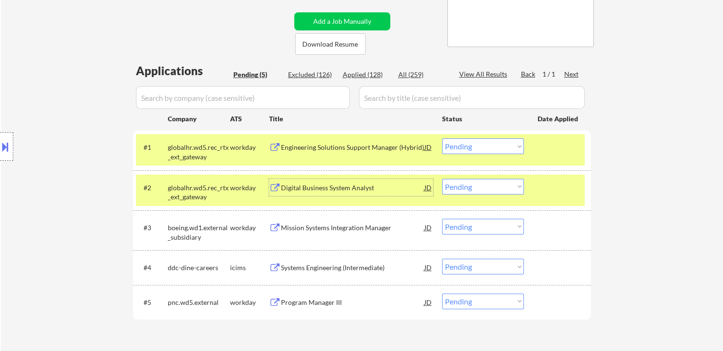
scroll to position [238, 0]
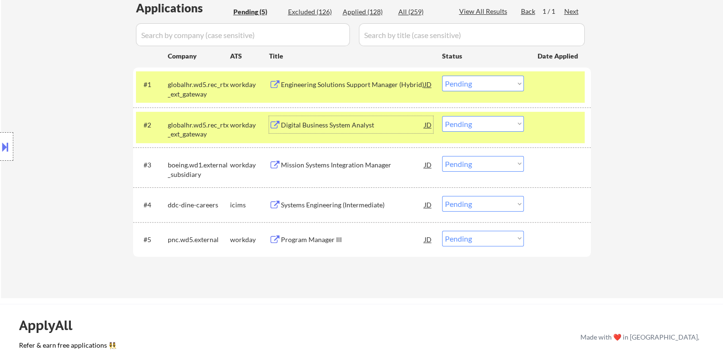
click at [458, 83] on select "Choose an option... Pending Applied Excluded (Questions) Excluded (Expired) Exc…" at bounding box center [483, 84] width 82 height 16
click at [442, 76] on select "Choose an option... Pending Applied Excluded (Questions) Excluded (Expired) Exc…" at bounding box center [483, 84] width 82 height 16
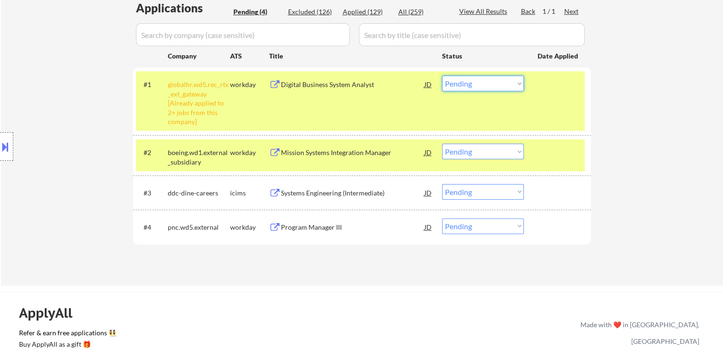
click at [481, 83] on select "Choose an option... Pending Applied Excluded (Questions) Excluded (Expired) Exc…" at bounding box center [483, 84] width 82 height 16
click at [442, 76] on select "Choose an option... Pending Applied Excluded (Questions) Excluded (Expired) Exc…" at bounding box center [483, 84] width 82 height 16
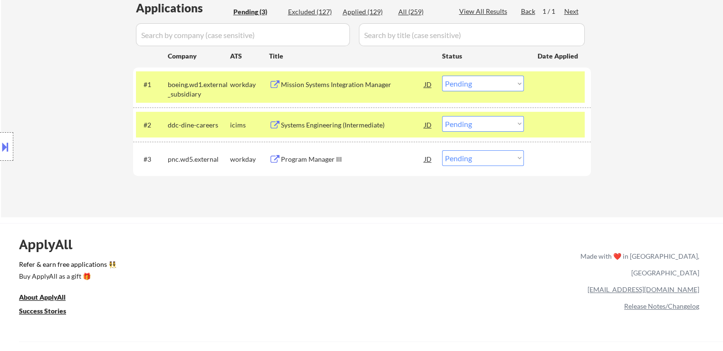
click at [358, 86] on div "Mission Systems Integration Manager" at bounding box center [353, 85] width 144 height 10
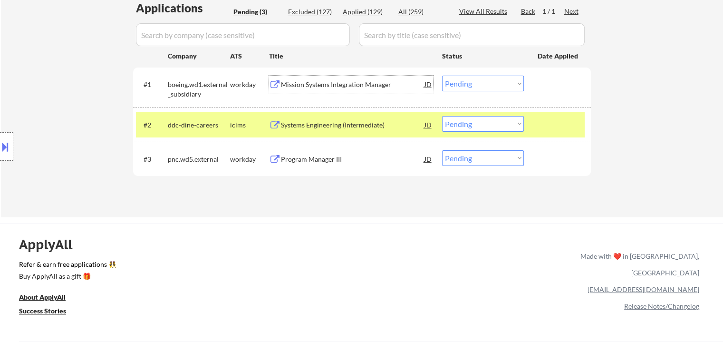
click at [356, 123] on div "Systems Engineering (Intermediate)" at bounding box center [353, 125] width 144 height 10
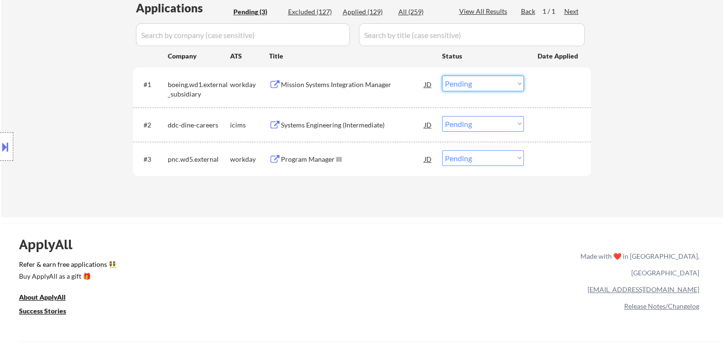
click at [474, 82] on select "Choose an option... Pending Applied Excluded (Questions) Excluded (Expired) Exc…" at bounding box center [483, 84] width 82 height 16
click at [442, 76] on select "Choose an option... Pending Applied Excluded (Questions) Excluded (Expired) Exc…" at bounding box center [483, 84] width 82 height 16
click at [388, 155] on div "Program Manager III" at bounding box center [353, 160] width 144 height 10
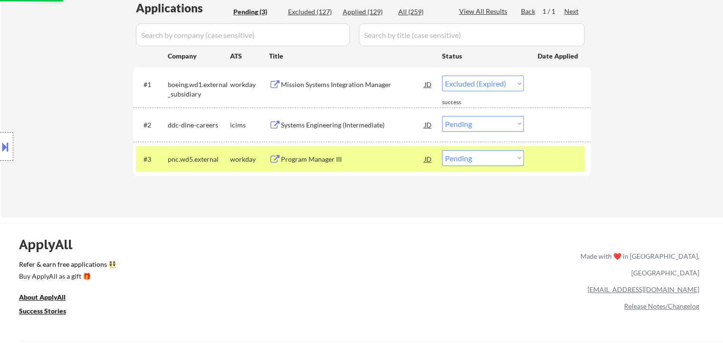
select select ""pending""
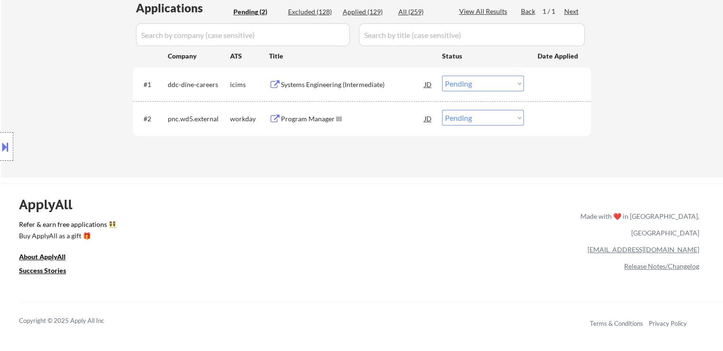
drag, startPoint x: 482, startPoint y: 114, endPoint x: 487, endPoint y: 124, distance: 11.9
click at [482, 114] on select "Choose an option... Pending Applied Excluded (Questions) Excluded (Expired) Exc…" at bounding box center [483, 118] width 82 height 16
select select ""excluded""
click at [442, 110] on select "Choose an option... Pending Applied Excluded (Questions) Excluded (Expired) Exc…" at bounding box center [483, 118] width 82 height 16
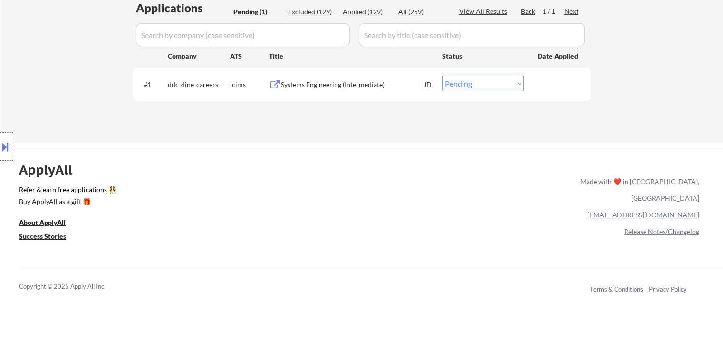
click at [458, 87] on select "Choose an option... Pending Applied Excluded (Questions) Excluded (Expired) Exc…" at bounding box center [483, 84] width 82 height 16
click at [442, 76] on select "Choose an option... Pending Applied Excluded (Questions) Excluded (Expired) Exc…" at bounding box center [483, 84] width 82 height 16
click at [465, 167] on div "ApplyAll Refer & earn free applications 👯‍♀️ Buy ApplyAll as a gift 🎁 About App…" at bounding box center [361, 230] width 723 height 151
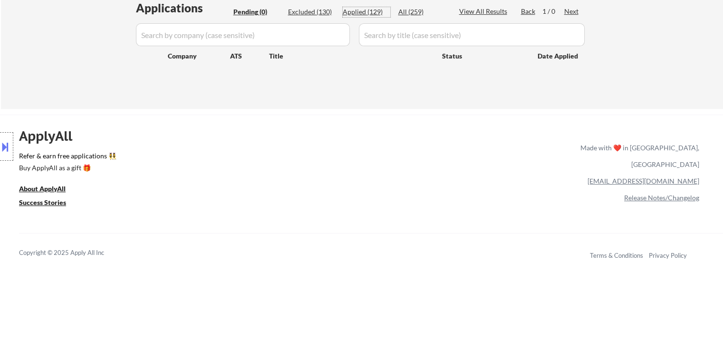
click at [367, 7] on div "Applied (129)" at bounding box center [367, 12] width 48 height 10
select select ""applied""
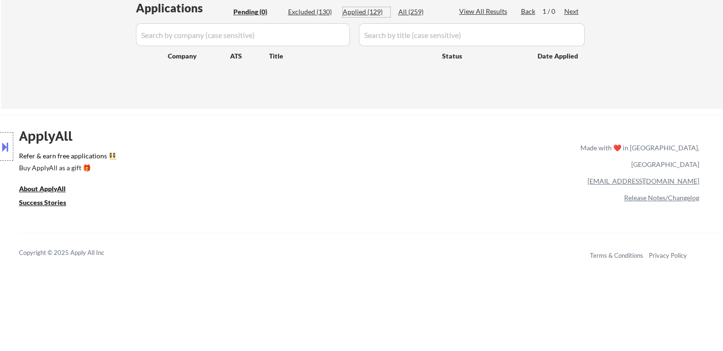
select select ""applied""
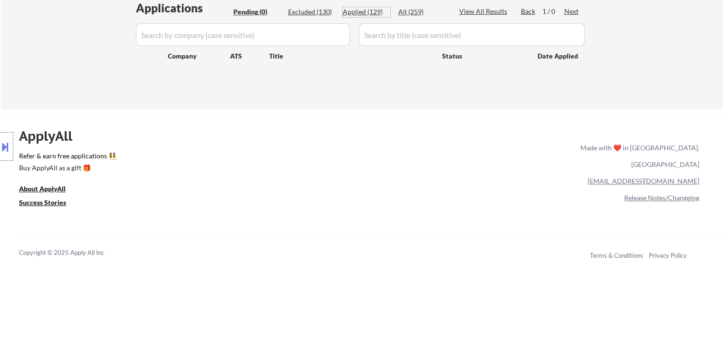
select select ""applied""
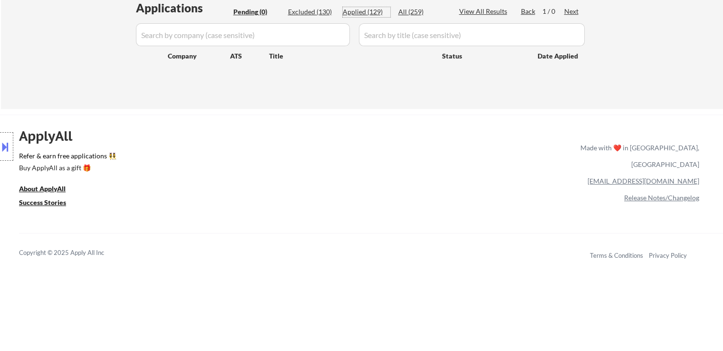
select select ""applied""
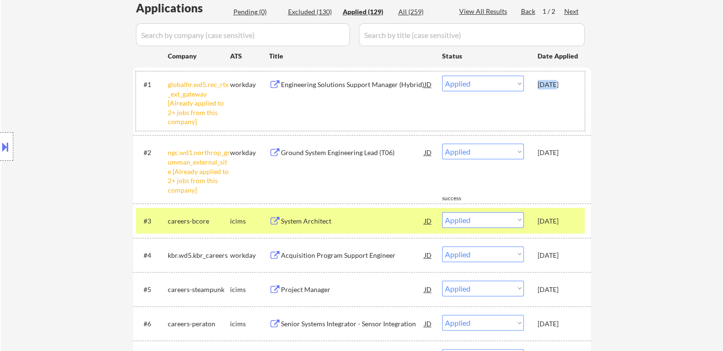
drag, startPoint x: 532, startPoint y: 80, endPoint x: 553, endPoint y: 82, distance: 21.0
click at [553, 82] on div "#1 globalhr.wd5.rec_rtx_ext_gateway [Already applied to 2+ jobs from this compa…" at bounding box center [360, 100] width 449 height 59
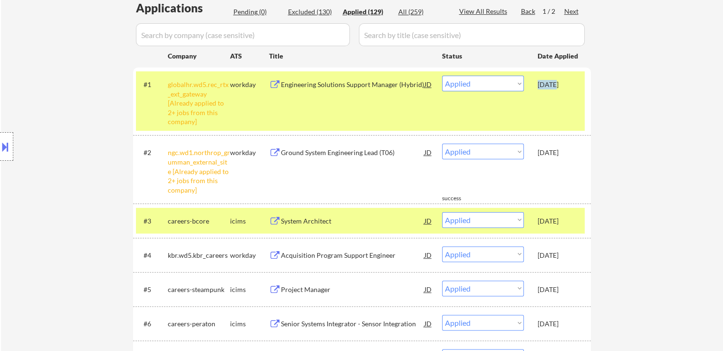
copy div "[DATE]"
